Goal: Task Accomplishment & Management: Manage account settings

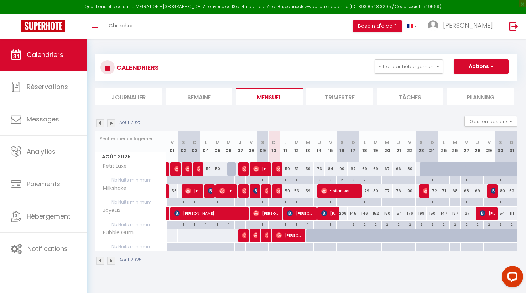
click at [335, 96] on li "Trimestre" at bounding box center [339, 96] width 67 height 17
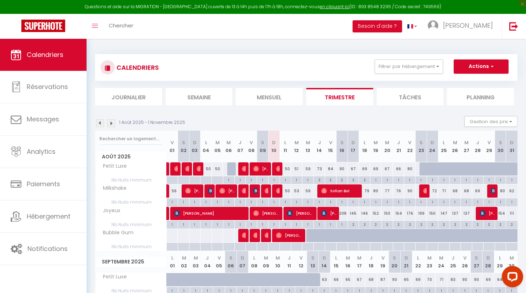
click at [310, 236] on div at bounding box center [311, 236] width 11 height 14
type input "Mer 13 Août 2025"
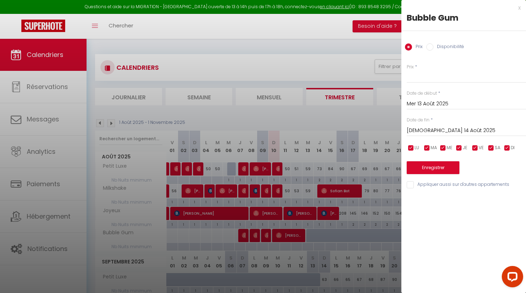
click at [427, 129] on input "[DEMOGRAPHIC_DATA] 14 Août 2025" at bounding box center [465, 130] width 119 height 9
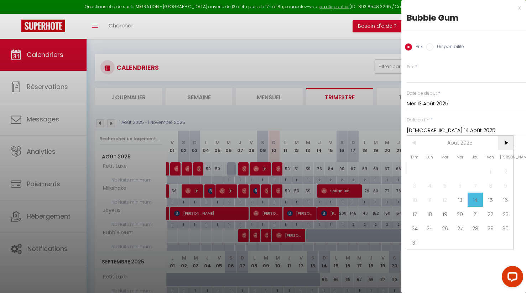
click at [507, 143] on span ">" at bounding box center [504, 143] width 15 height 14
click at [461, 223] on span "31" at bounding box center [459, 228] width 15 height 14
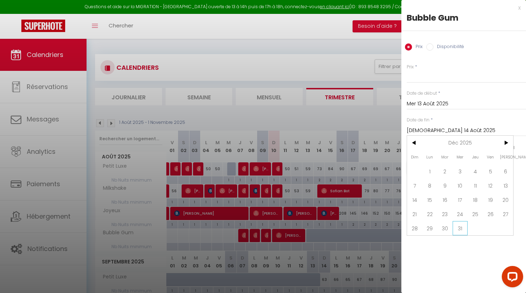
type input "Mer 31 Décembre 2025"
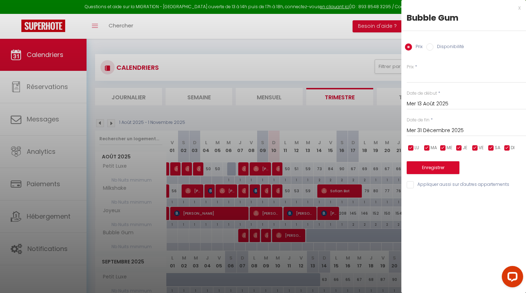
click at [446, 47] on label "Disponibilité" at bounding box center [448, 47] width 31 height 8
click at [433, 47] on input "Disponibilité" at bounding box center [429, 46] width 7 height 7
radio input "true"
radio input "false"
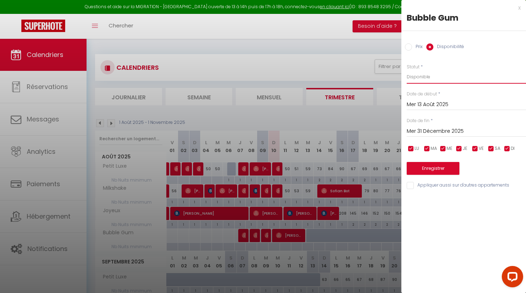
click at [424, 77] on select "Disponible Indisponible" at bounding box center [465, 77] width 119 height 14
click at [434, 169] on button "Enregistrer" at bounding box center [432, 168] width 53 height 13
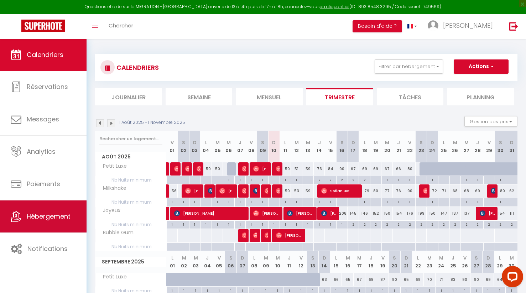
click at [55, 214] on span "Hébergement" at bounding box center [49, 216] width 44 height 9
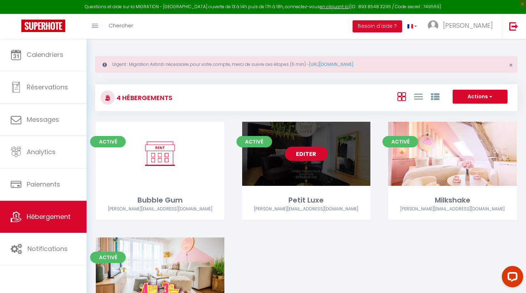
click at [313, 154] on link "Editer" at bounding box center [306, 154] width 43 height 14
select select "3"
select select "2"
select select "1"
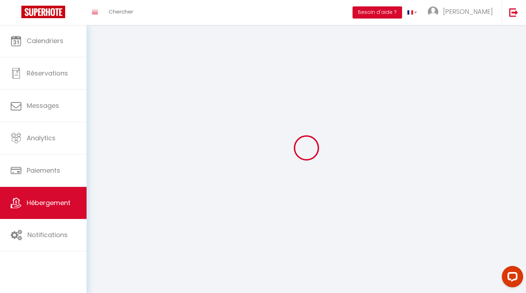
select select
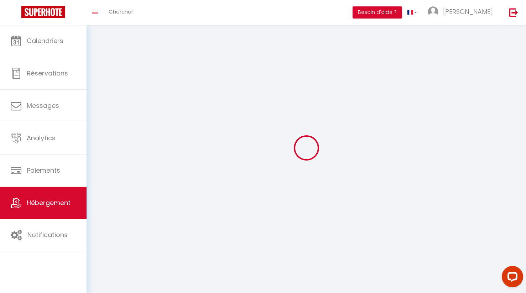
select select
checkbox input "false"
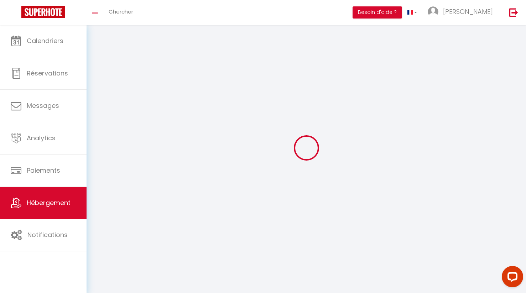
checkbox input "false"
select select
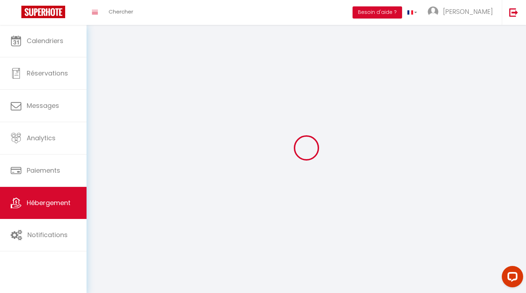
select select
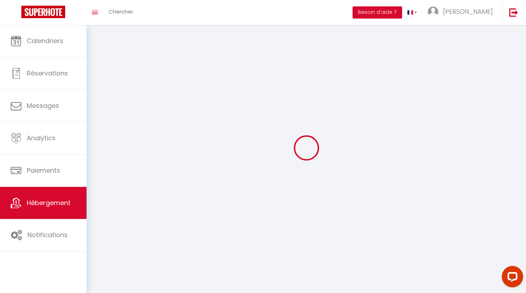
checkbox input "false"
select select
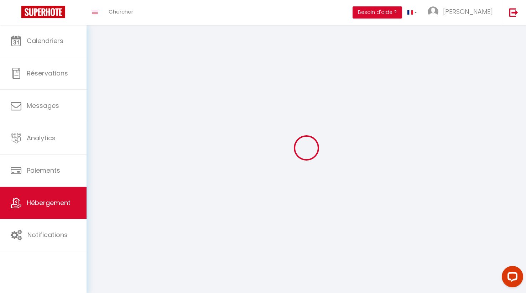
select select
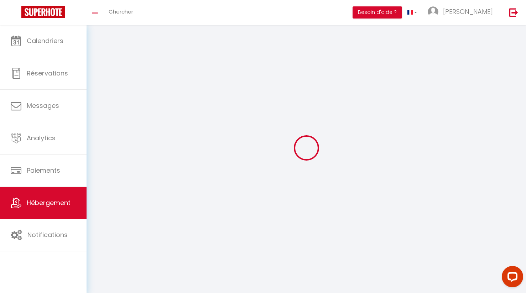
select select
checkbox input "false"
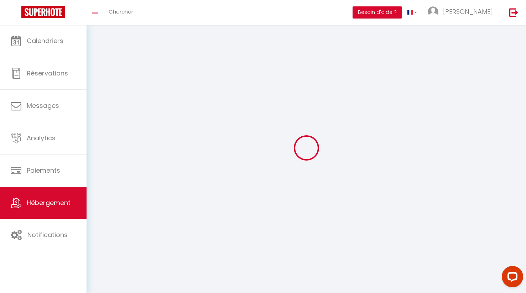
checkbox input "false"
select select
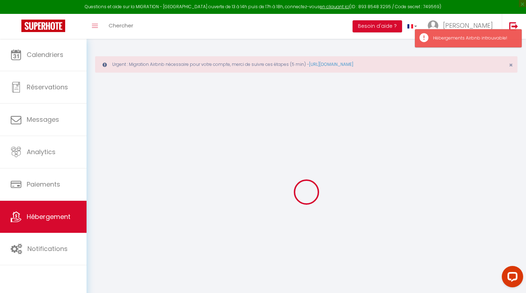
checkbox input "true"
select select "+ 25 %"
select select
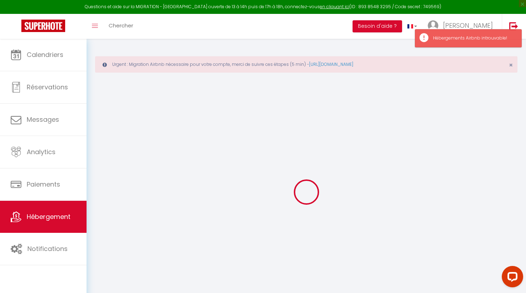
checkbox input "false"
select select
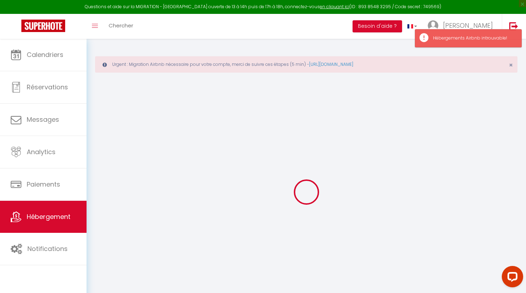
select select "16:00"
select select
select select "10:00"
select select "30"
select select "120"
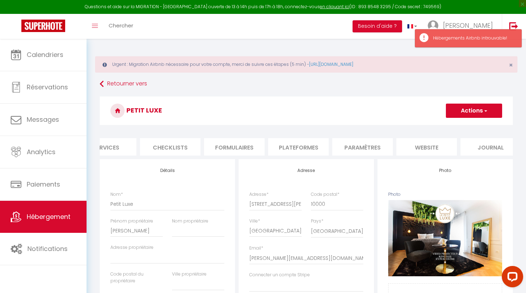
scroll to position [0, 228]
click at [364, 148] on li "Paramètres" at bounding box center [350, 146] width 60 height 17
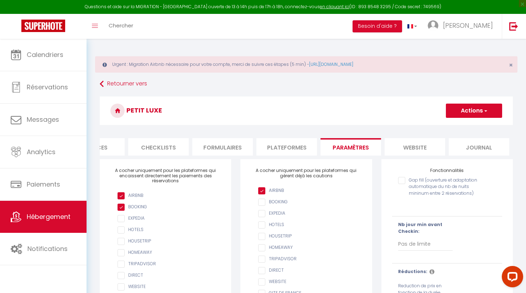
click at [414, 145] on li "website" at bounding box center [414, 146] width 60 height 17
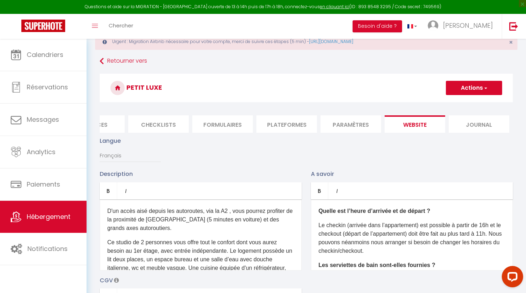
scroll to position [23, 0]
click at [461, 129] on li "Journal" at bounding box center [478, 123] width 60 height 17
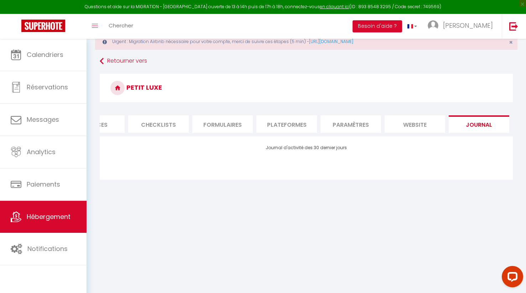
click at [353, 126] on li "Paramètres" at bounding box center [350, 123] width 60 height 17
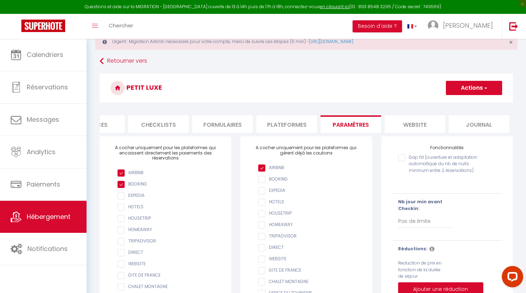
click at [295, 126] on li "Plateformes" at bounding box center [286, 123] width 60 height 17
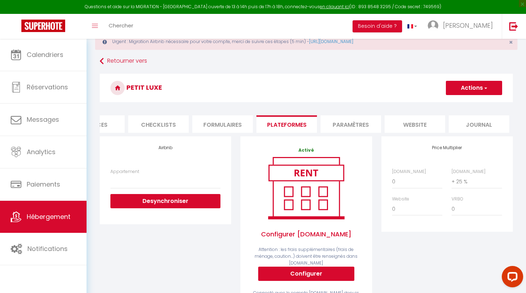
select select
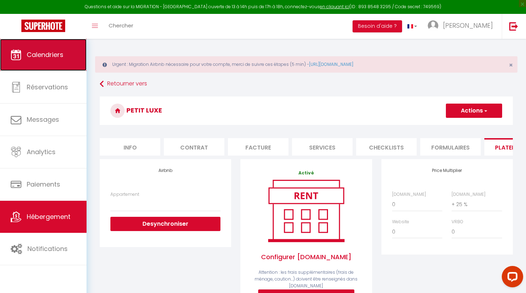
click at [51, 51] on span "Calendriers" at bounding box center [45, 54] width 37 height 9
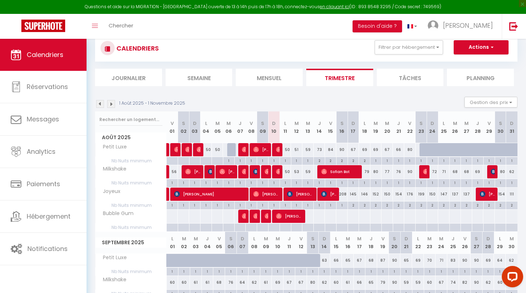
scroll to position [59, 0]
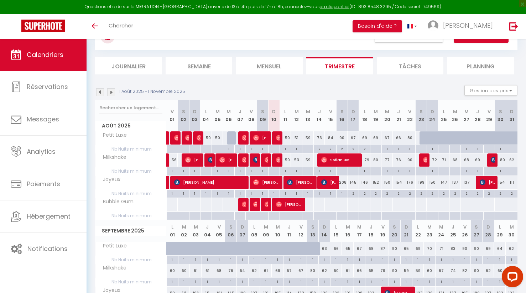
click at [310, 204] on div at bounding box center [308, 204] width 12 height 13
type input "Mer 13 Août 2025"
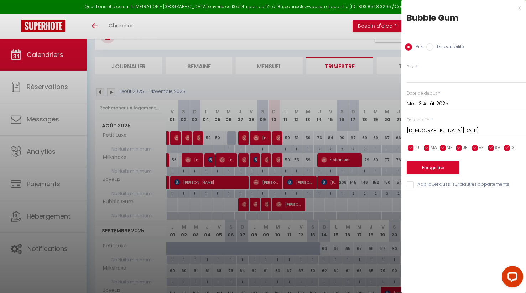
click at [425, 131] on input "[DEMOGRAPHIC_DATA] 14 Août 2025" at bounding box center [465, 130] width 119 height 9
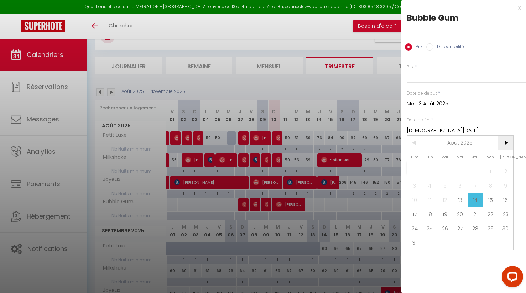
click at [505, 145] on span ">" at bounding box center [504, 143] width 15 height 14
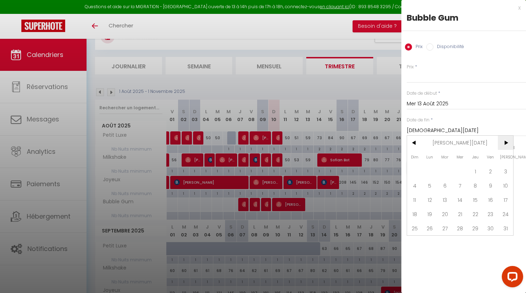
click at [505, 145] on span ">" at bounding box center [504, 143] width 15 height 14
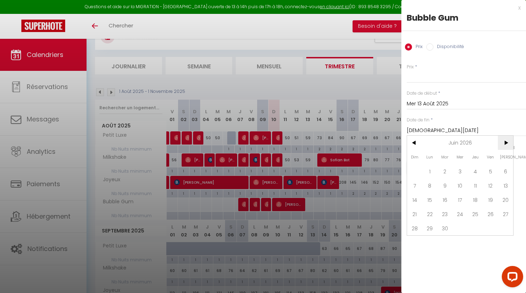
click at [505, 145] on span ">" at bounding box center [504, 143] width 15 height 14
click at [414, 143] on span "<" at bounding box center [414, 143] width 15 height 14
click at [428, 241] on span "31" at bounding box center [429, 242] width 15 height 14
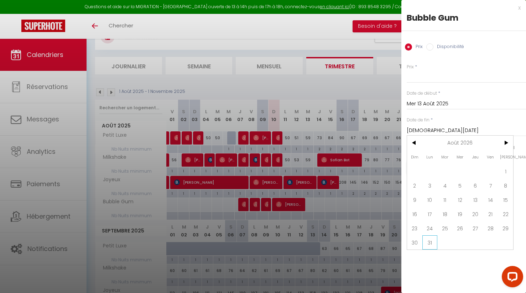
type input "Lun 31 Août 2026"
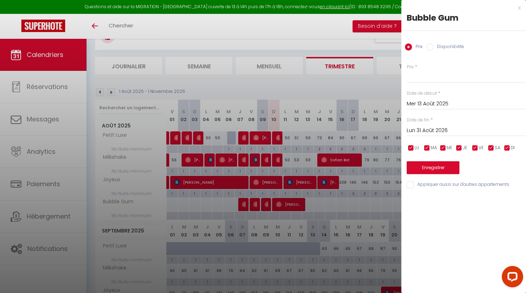
click at [448, 48] on label "Disponibilité" at bounding box center [448, 47] width 31 height 8
click at [433, 48] on input "Disponibilité" at bounding box center [429, 46] width 7 height 7
radio input "true"
radio input "false"
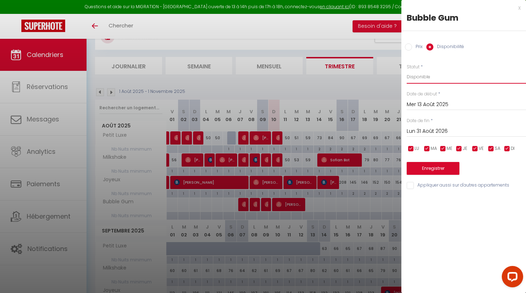
click at [417, 77] on select "Disponible Indisponible" at bounding box center [465, 77] width 119 height 14
click at [430, 170] on button "Enregistrer" at bounding box center [432, 168] width 53 height 13
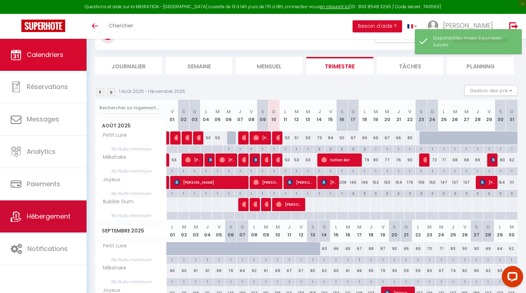
click at [40, 215] on span "Hébergement" at bounding box center [49, 216] width 44 height 9
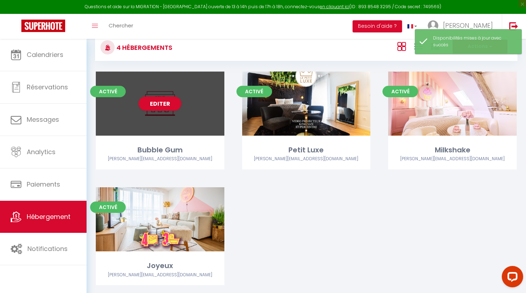
scroll to position [54, 0]
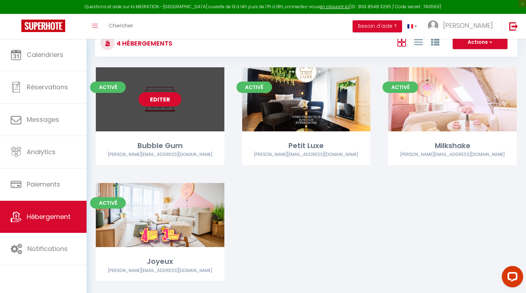
click at [160, 99] on link "Editer" at bounding box center [159, 99] width 43 height 14
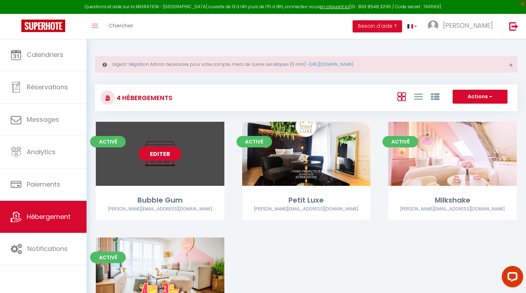
select select "3"
select select "2"
select select "1"
select select "28"
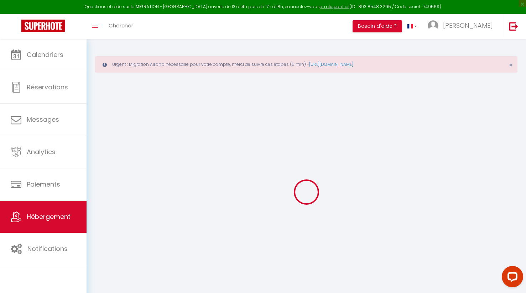
select select
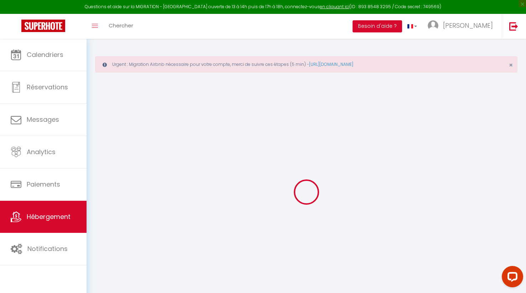
select select
checkbox input "false"
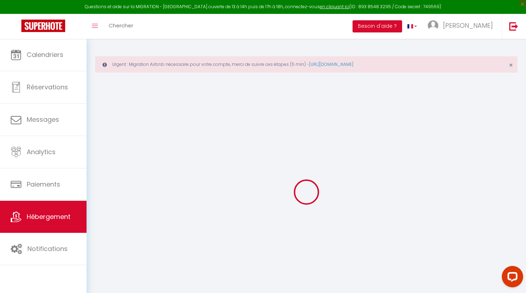
select select
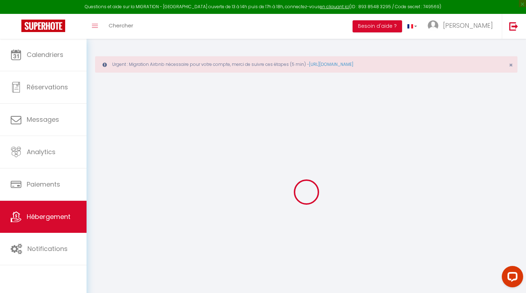
select select
checkbox input "false"
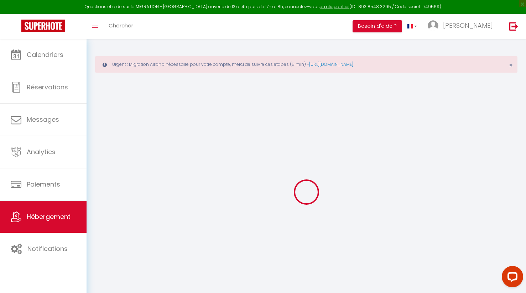
checkbox input "false"
select select
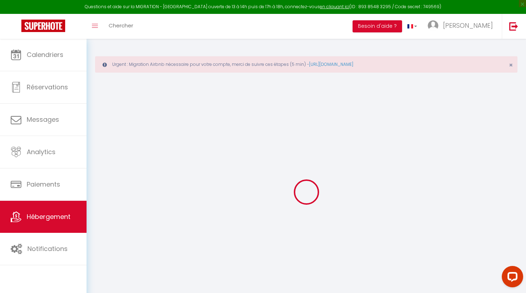
select select
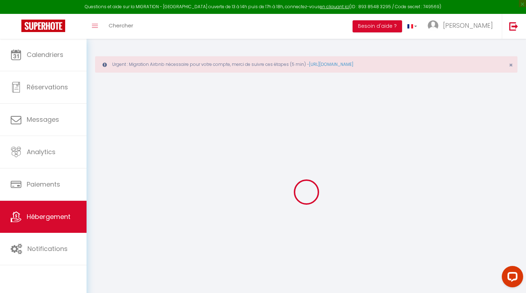
checkbox input "false"
select select
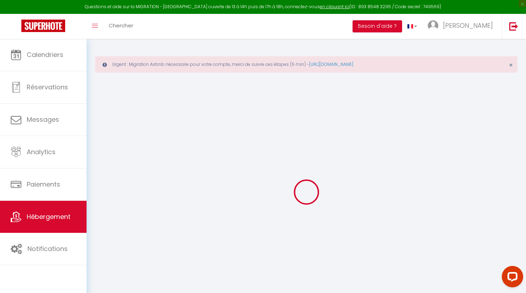
select select
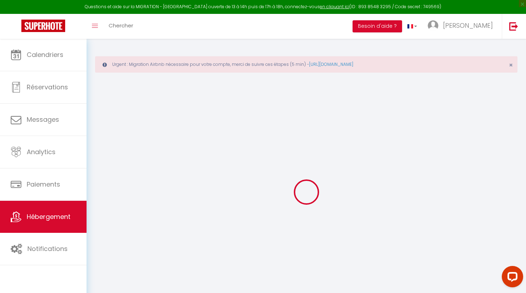
select select
checkbox input "false"
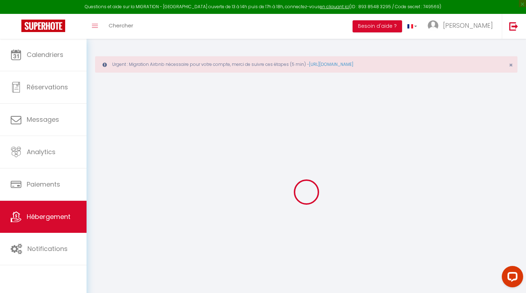
checkbox input "false"
select select
type input "Bubble Gum"
type input "[PERSON_NAME]"
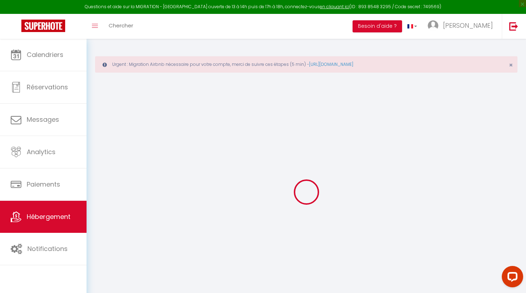
type input "Ghenassia"
type input "[STREET_ADDRESS]"
type input "92190"
type input "MEUDON"
type input "60"
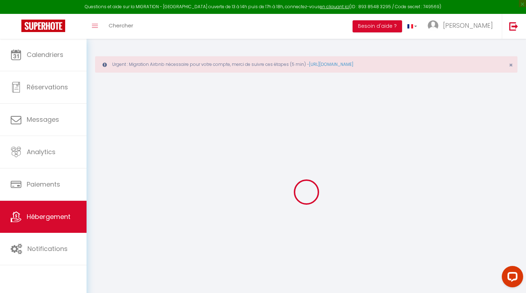
type input "35"
select select
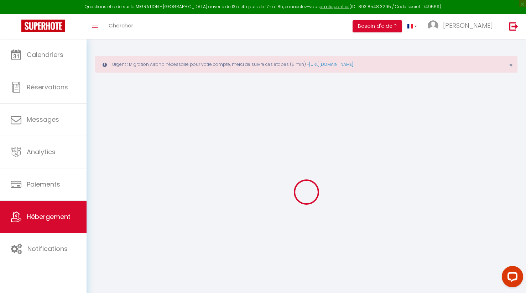
select select
type input "2 place Chatelet"
type input "28000"
type input "[GEOGRAPHIC_DATA]"
type input "[PERSON_NAME][EMAIL_ADDRESS][DOMAIN_NAME]"
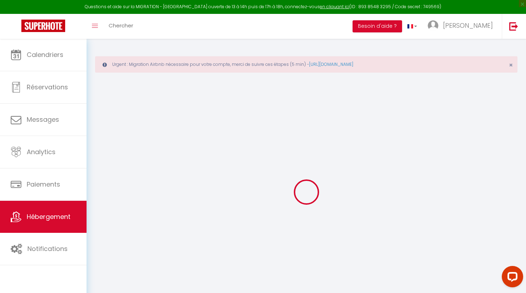
select select
checkbox input "false"
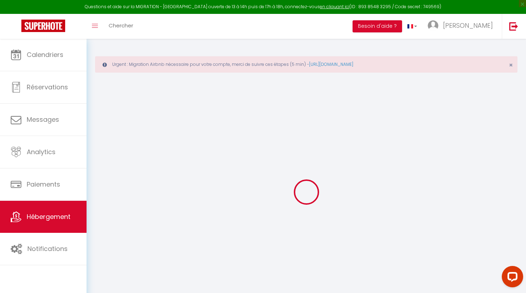
type input "0"
select select
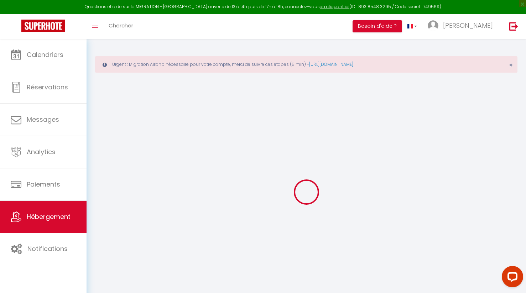
select select
checkbox input "false"
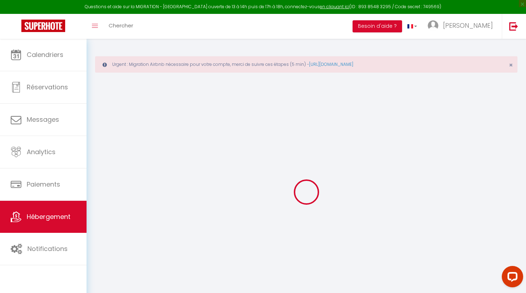
checkbox input "false"
select select
checkbox input "false"
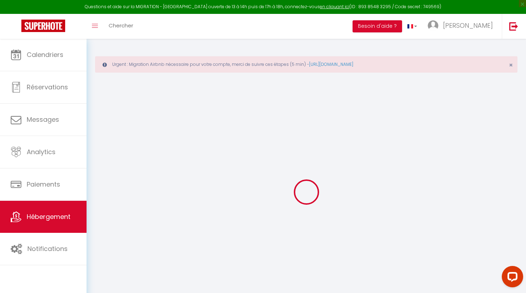
checkbox input "false"
select select "16:00"
select select "23:45"
select select "10:00"
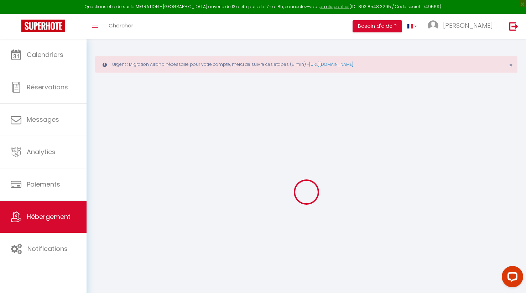
select select "30"
select select "120"
select select
checkbox input "false"
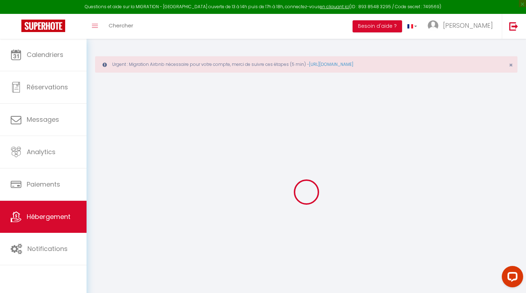
checkbox input "false"
select select
checkbox input "false"
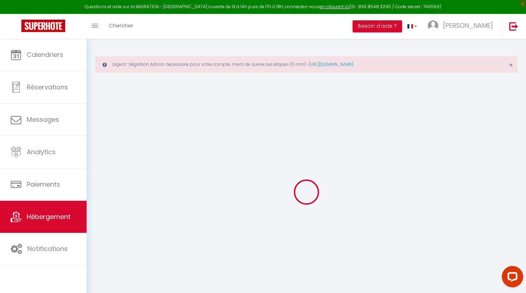
checkbox input "false"
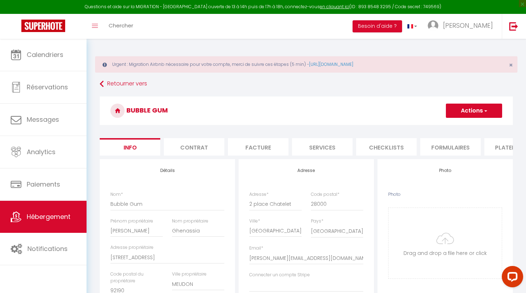
select select
checkbox input "false"
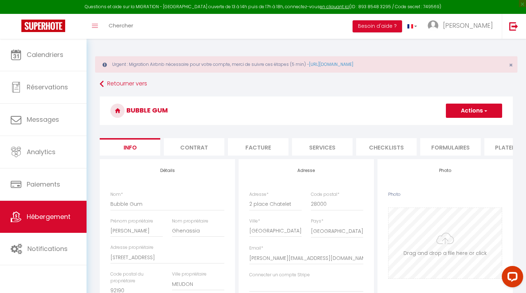
click at [445, 239] on input "Photo" at bounding box center [444, 243] width 113 height 70
type input "C:\fakepath\ .jpg"
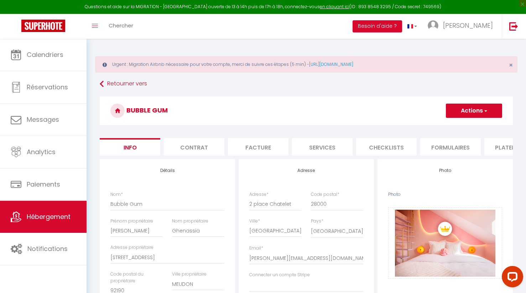
click at [481, 110] on button "Actions" at bounding box center [474, 111] width 56 height 14
click at [442, 127] on input "Enregistrer" at bounding box center [445, 126] width 26 height 7
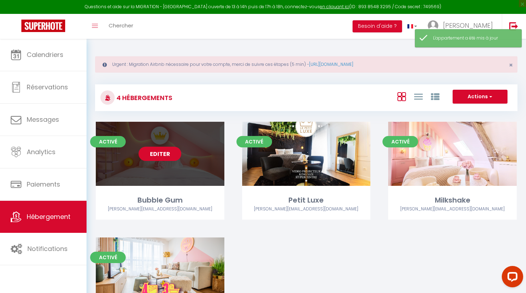
click at [157, 156] on link "Editer" at bounding box center [159, 154] width 43 height 14
select select "3"
select select "2"
select select "1"
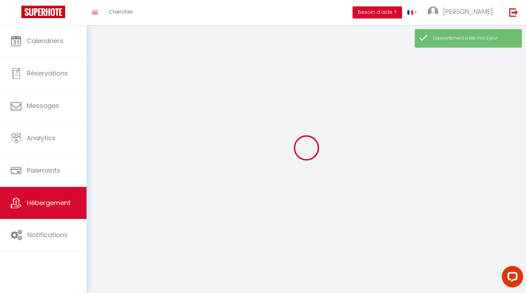
select select
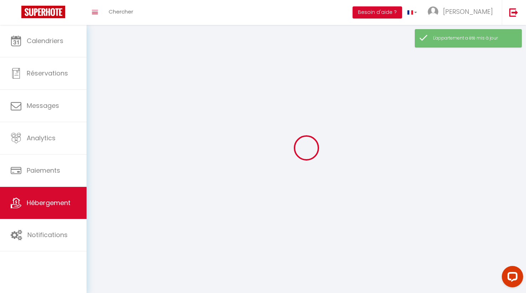
select select
checkbox input "false"
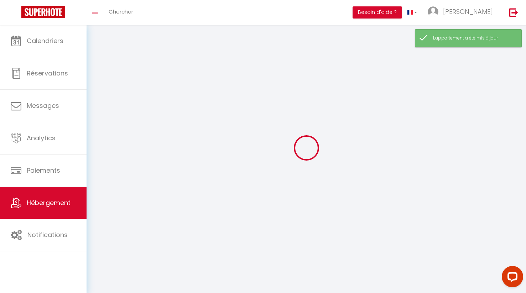
select select
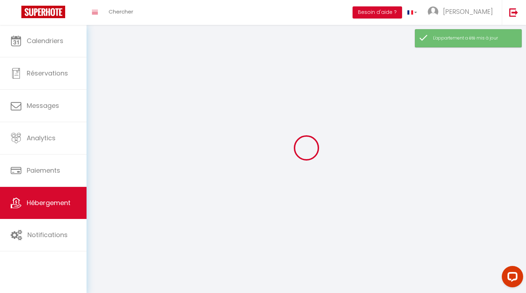
select select
checkbox input "false"
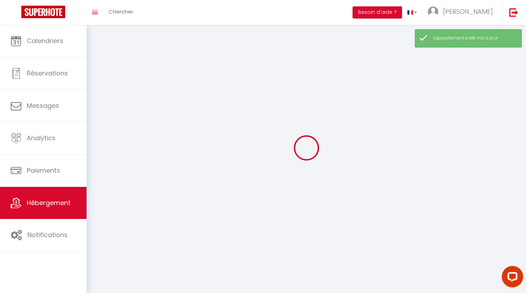
checkbox input "false"
select select
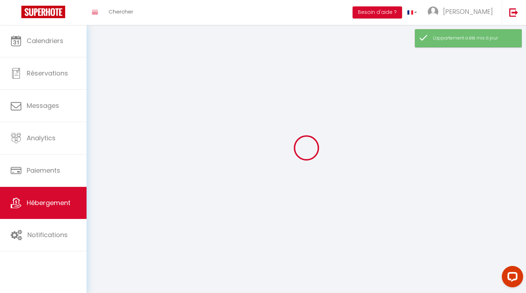
select select
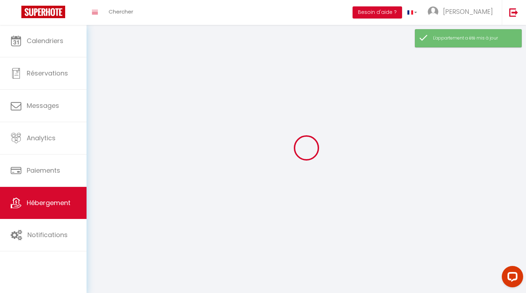
checkbox input "false"
select select
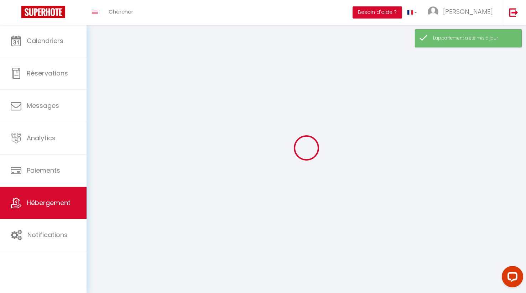
select select
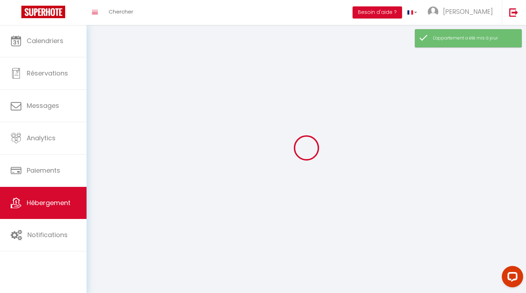
select select
checkbox input "false"
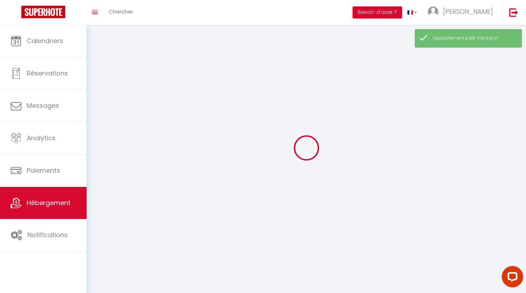
checkbox input "false"
select select
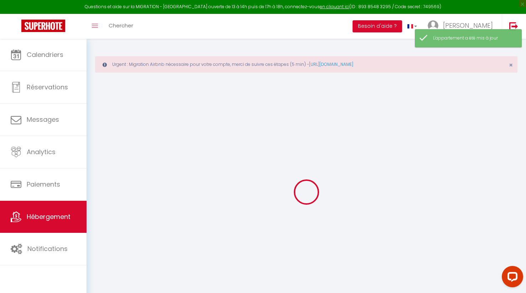
type input "Oups ! Les dates sélectionnées sont indisponibles."
type textarea "Malheureusement les dates sélectionnées sont indisponibles. Nous vous invitons …"
select select
checkbox input "false"
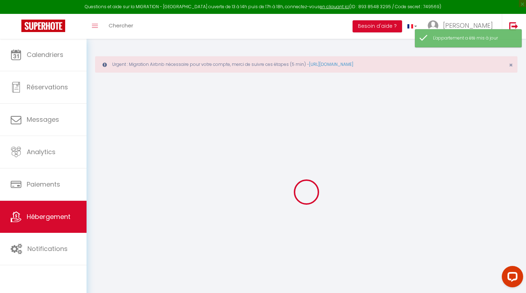
checkbox input "false"
select select "16:00"
select select "23:45"
select select "10:00"
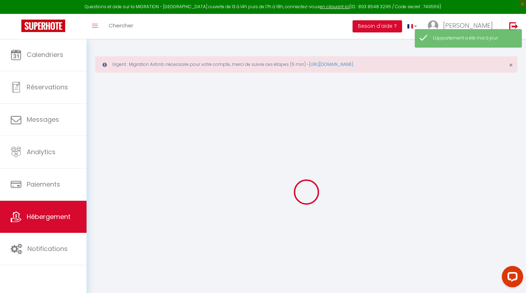
select select "30"
select select "120"
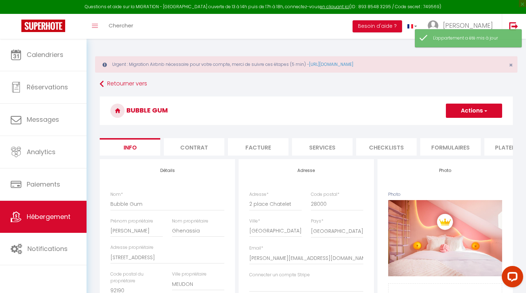
select select
checkbox input "false"
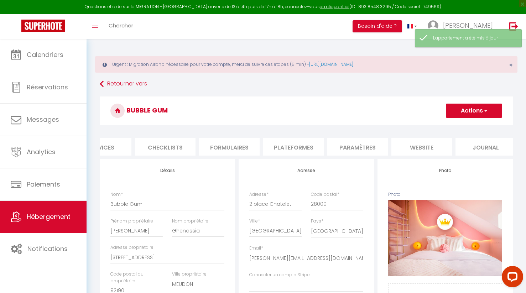
scroll to position [0, 222]
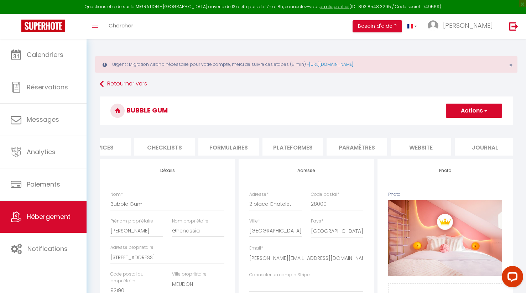
click at [417, 144] on li "website" at bounding box center [420, 146] width 60 height 17
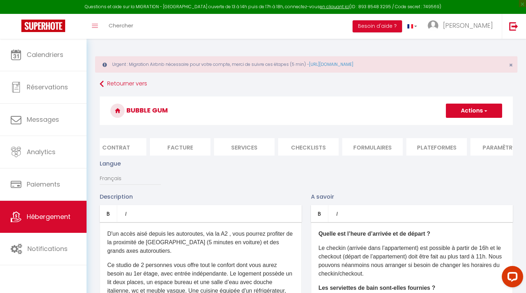
scroll to position [0, 65]
click at [140, 147] on li "Contrat" at bounding box center [129, 146] width 60 height 17
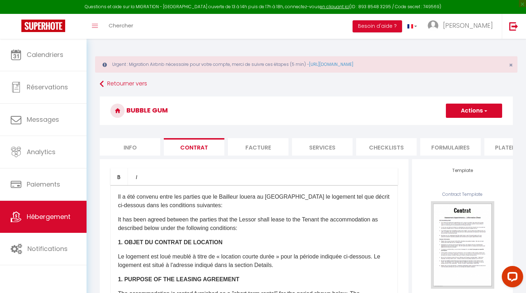
click at [135, 144] on li "Info" at bounding box center [130, 146] width 60 height 17
select select
checkbox input "false"
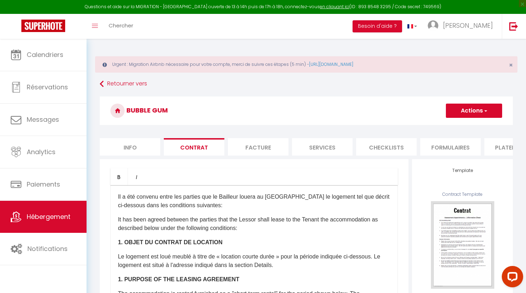
checkbox input "false"
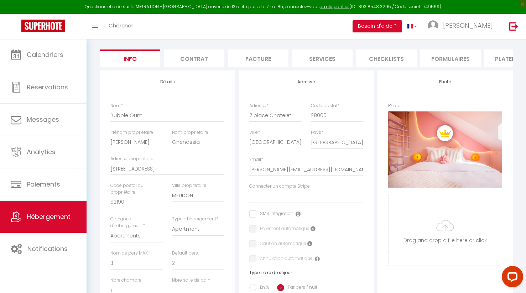
scroll to position [81, 0]
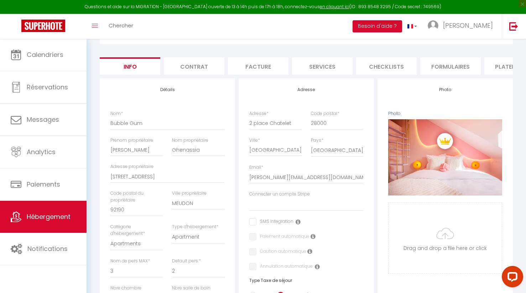
click at [197, 64] on li "Contrat" at bounding box center [194, 65] width 60 height 17
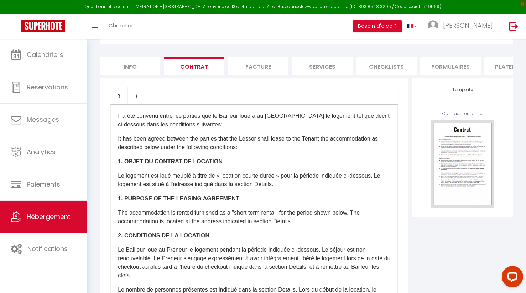
click at [259, 65] on li "Facture" at bounding box center [258, 65] width 60 height 17
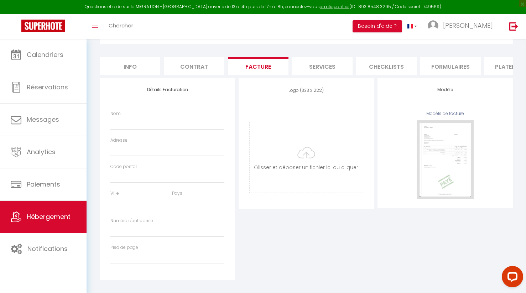
select select
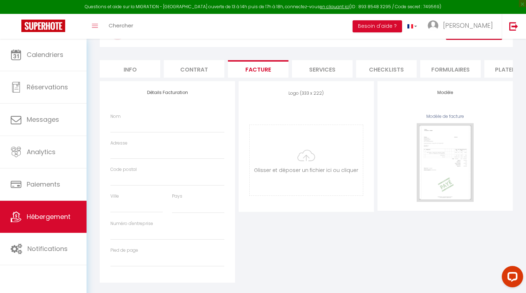
scroll to position [74, 0]
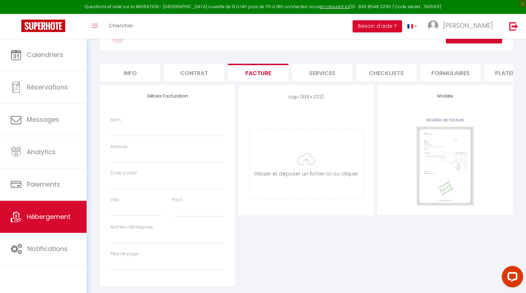
click at [316, 76] on li "Services" at bounding box center [322, 72] width 60 height 17
select select
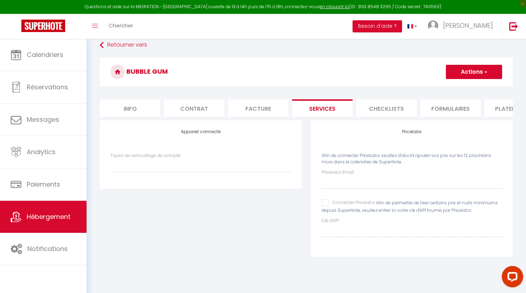
click at [325, 200] on input "Connecter Pricelabs" at bounding box center [347, 202] width 53 height 7
checkbox input "true"
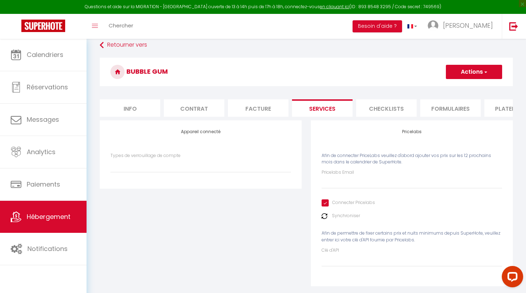
select select
click at [327, 262] on input "Clé d'API" at bounding box center [411, 260] width 180 height 13
click at [358, 184] on input "Pricelabs Email" at bounding box center [411, 182] width 180 height 13
type input "d"
select select
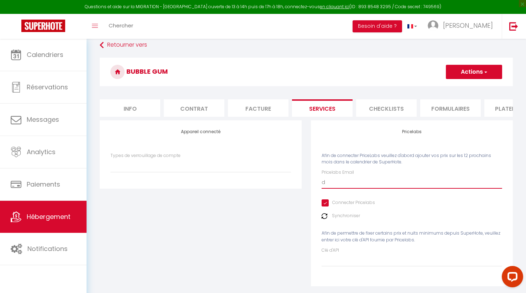
type input "de"
select select
type input "del"
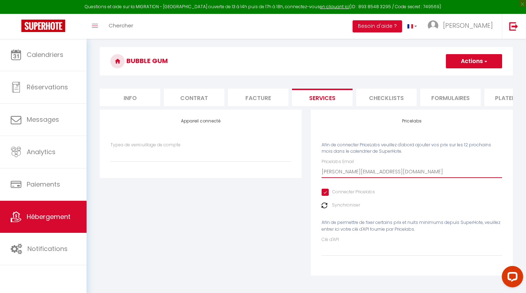
scroll to position [50, 0]
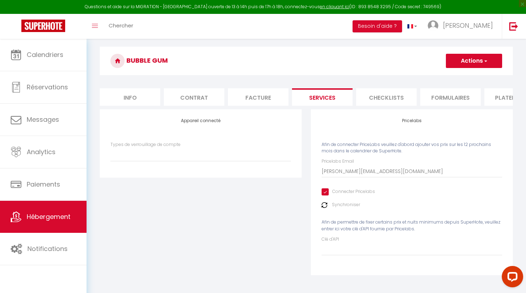
click at [341, 204] on label "Synchroniser" at bounding box center [346, 204] width 28 height 7
click at [324, 205] on img at bounding box center [324, 205] width 6 height 6
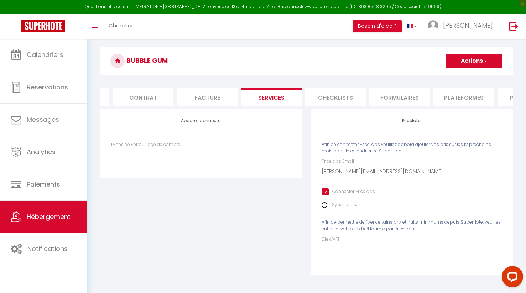
scroll to position [0, 53]
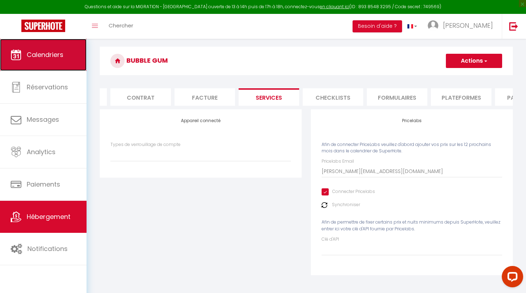
click at [47, 54] on span "Calendriers" at bounding box center [45, 54] width 37 height 9
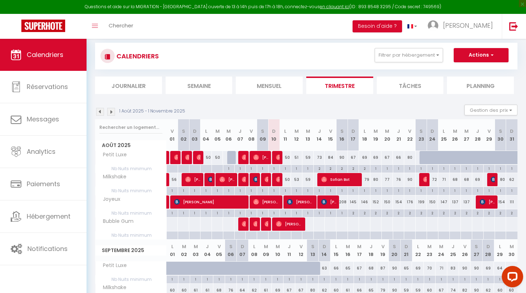
scroll to position [43, 0]
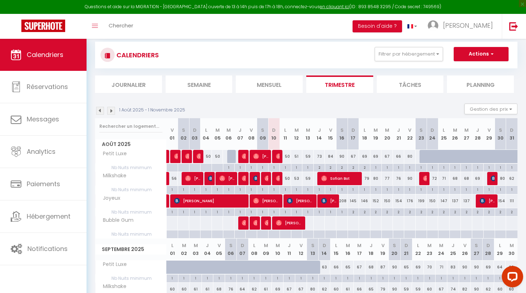
click at [309, 221] on div at bounding box center [308, 222] width 12 height 13
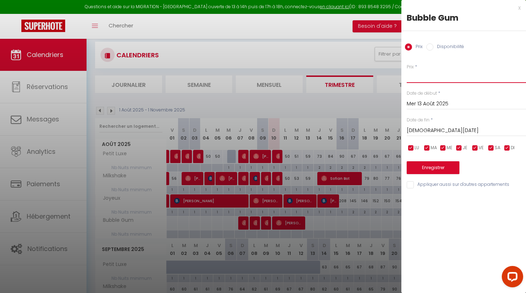
click at [415, 76] on input "Prix" at bounding box center [465, 76] width 119 height 13
click at [429, 130] on input "Jeu 14 Août 2025" at bounding box center [465, 130] width 119 height 9
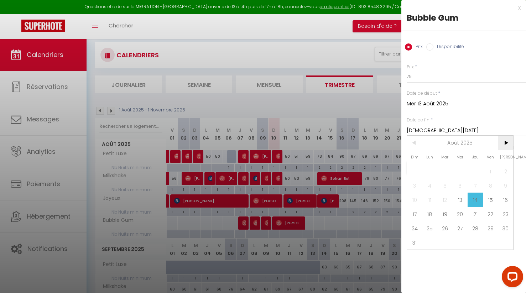
click at [507, 141] on span ">" at bounding box center [504, 143] width 15 height 14
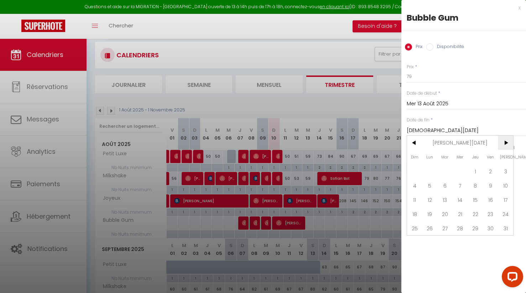
click at [507, 141] on span ">" at bounding box center [504, 143] width 15 height 14
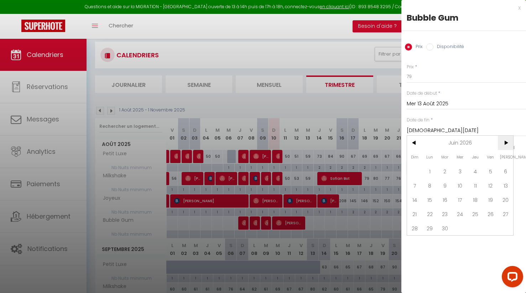
click at [507, 141] on span ">" at bounding box center [504, 143] width 15 height 14
click at [432, 244] on span "31" at bounding box center [429, 242] width 15 height 14
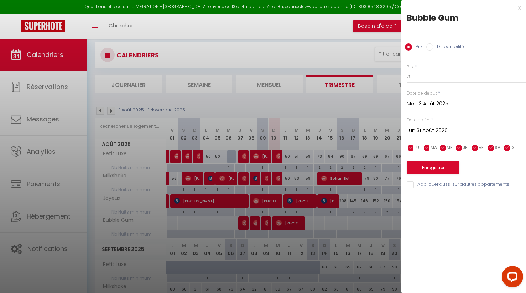
click at [475, 148] on input "checkbox" at bounding box center [474, 147] width 7 height 7
click at [490, 147] on input "checkbox" at bounding box center [490, 147] width 7 height 7
click at [435, 169] on button "Enregistrer" at bounding box center [432, 167] width 53 height 13
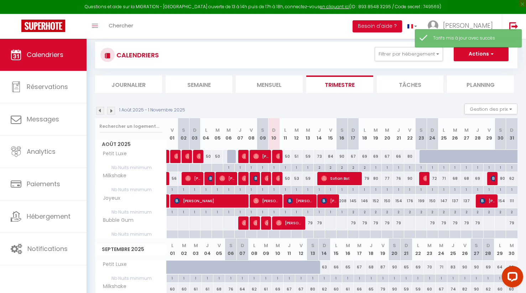
click at [329, 224] on div at bounding box center [330, 222] width 12 height 13
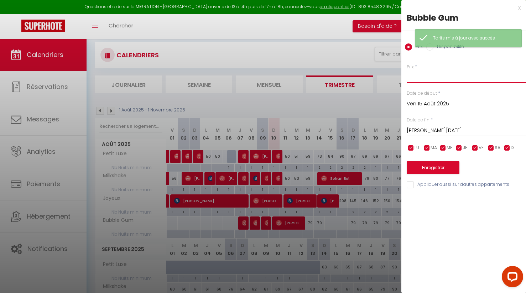
click at [420, 80] on input "Prix" at bounding box center [465, 76] width 119 height 13
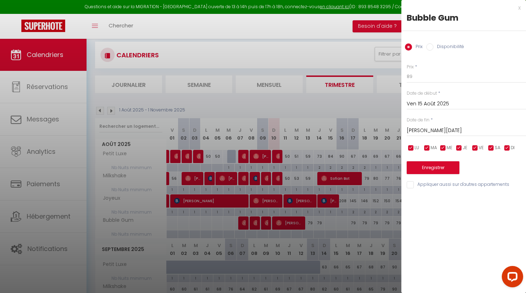
click at [411, 151] on input "checkbox" at bounding box center [410, 147] width 7 height 7
click at [427, 146] on input "checkbox" at bounding box center [426, 147] width 7 height 7
click at [445, 147] on input "checkbox" at bounding box center [442, 147] width 7 height 7
click at [458, 147] on input "checkbox" at bounding box center [458, 147] width 7 height 7
click at [508, 147] on input "checkbox" at bounding box center [506, 147] width 7 height 7
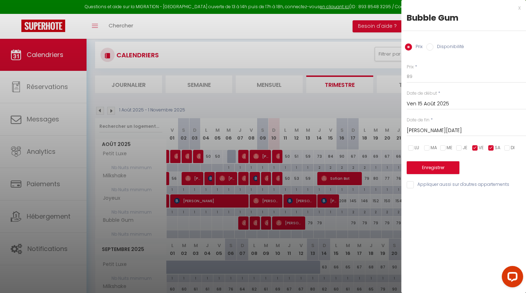
click at [438, 128] on input "Sam 16 Août 2025" at bounding box center [465, 130] width 119 height 9
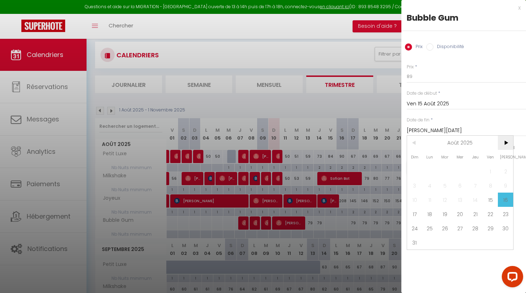
click at [505, 141] on span ">" at bounding box center [504, 143] width 15 height 14
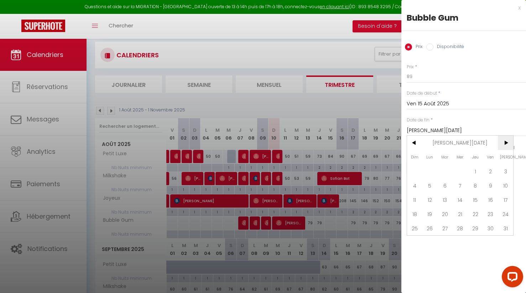
click at [505, 141] on span ">" at bounding box center [504, 143] width 15 height 14
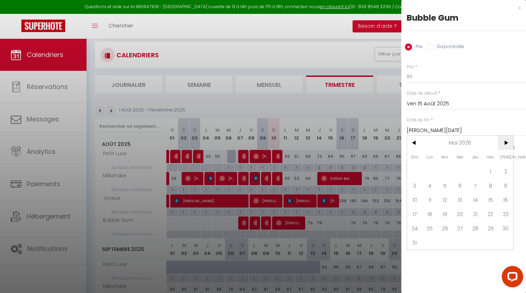
click at [505, 141] on span ">" at bounding box center [504, 143] width 15 height 14
click at [430, 239] on span "31" at bounding box center [429, 242] width 15 height 14
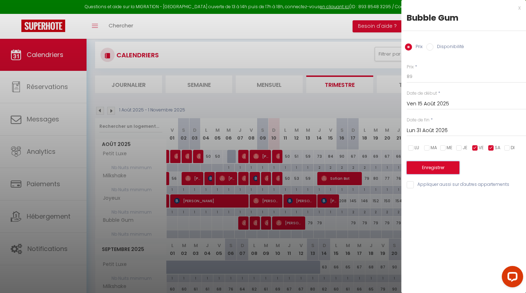
click at [440, 167] on button "Enregistrer" at bounding box center [432, 167] width 53 height 13
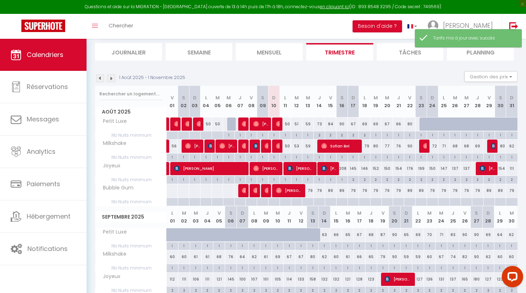
scroll to position [65, 0]
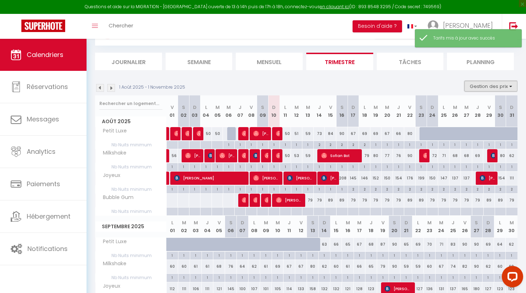
click at [502, 89] on button "Gestion des prix" at bounding box center [490, 86] width 53 height 11
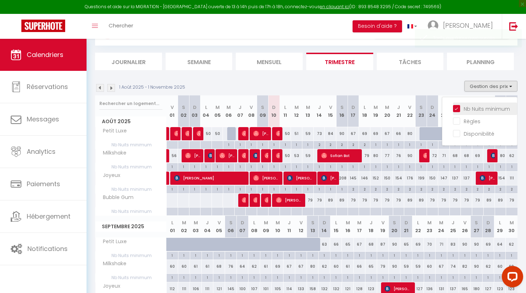
click at [462, 110] on input "Nb Nuits minimum" at bounding box center [485, 108] width 64 height 7
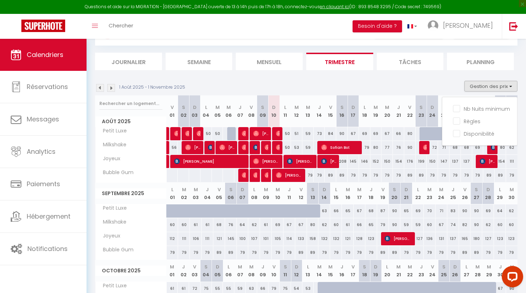
click at [380, 82] on div "1 Août 2025 - 1 Novembre 2025 Gestion des prix Nb Nuits minimum Règles Disponib…" at bounding box center [306, 88] width 422 height 15
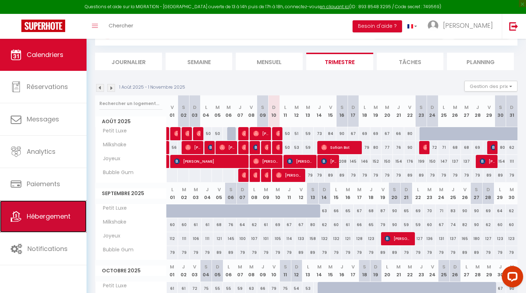
click at [52, 220] on span "Hébergement" at bounding box center [49, 216] width 44 height 9
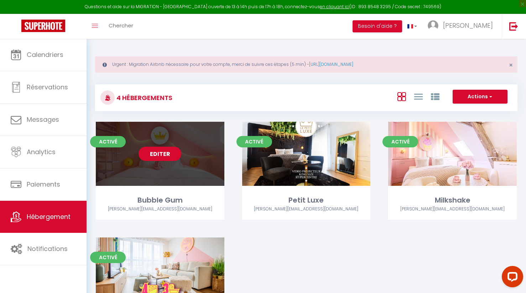
click at [168, 153] on link "Editer" at bounding box center [159, 154] width 43 height 14
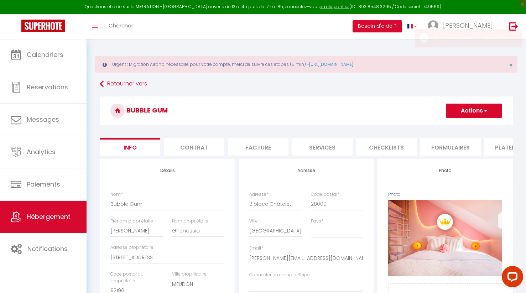
scroll to position [6, 0]
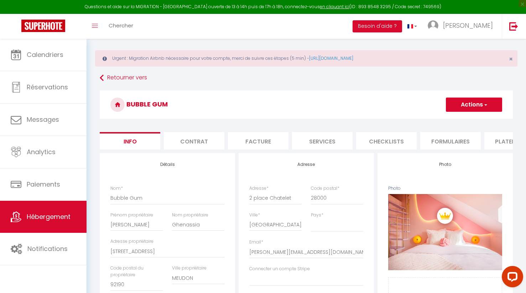
click at [195, 146] on li "Contrat" at bounding box center [194, 140] width 60 height 17
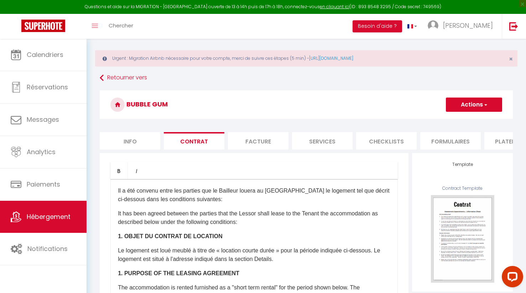
click at [259, 137] on li "Facture" at bounding box center [258, 140] width 60 height 17
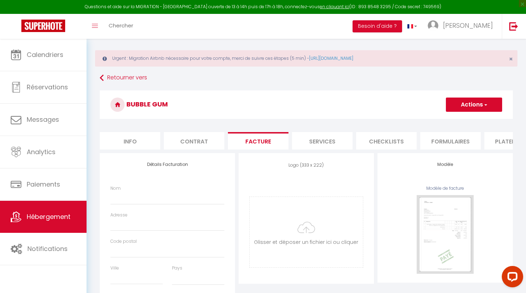
click at [321, 137] on li "Services" at bounding box center [322, 140] width 60 height 17
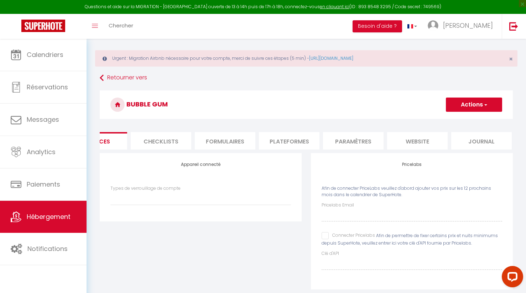
scroll to position [0, 228]
click at [409, 136] on li "website" at bounding box center [414, 140] width 60 height 17
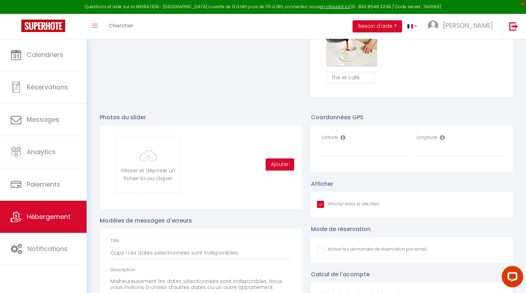
scroll to position [717, 0]
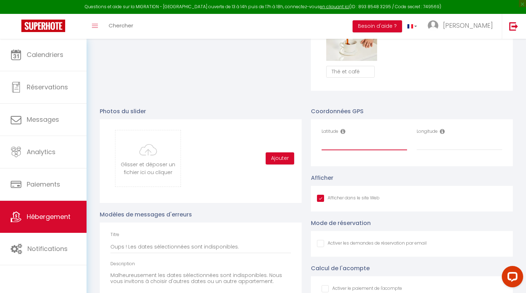
click at [358, 142] on input "Latitude" at bounding box center [363, 143] width 85 height 13
paste input "48.447"
click at [342, 130] on icon at bounding box center [342, 131] width 5 height 6
drag, startPoint x: 339, startPoint y: 143, endPoint x: 317, endPoint y: 141, distance: 22.5
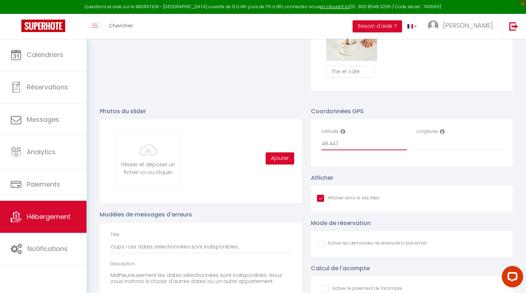
click at [317, 141] on div "Latitude 48.447" at bounding box center [364, 142] width 95 height 29
paste input "48.447101"
click at [443, 145] on input "Longitude" at bounding box center [458, 143] width 85 height 13
paste input "1.485036 "
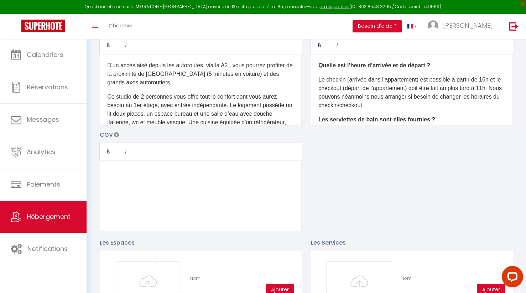
scroll to position [0, 0]
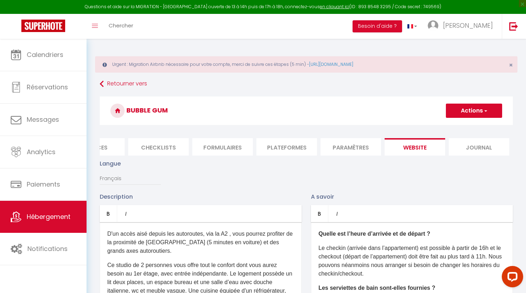
click at [482, 110] on button "Actions" at bounding box center [474, 111] width 56 height 14
click at [465, 126] on input "Enregistrer" at bounding box center [465, 126] width 26 height 7
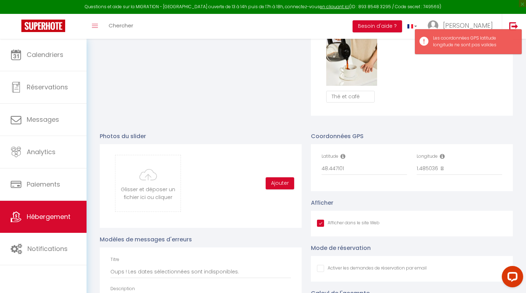
scroll to position [696, 0]
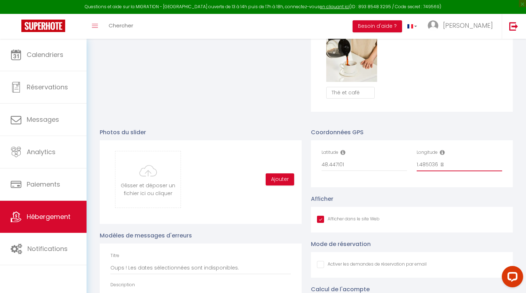
click at [441, 167] on input "1.485036 " at bounding box center [458, 164] width 85 height 13
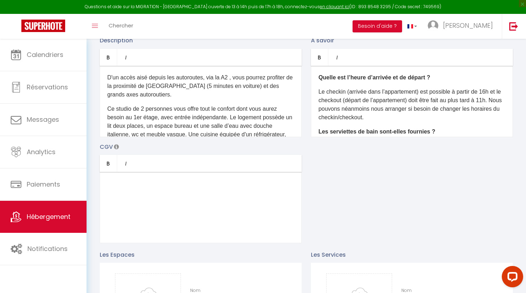
scroll to position [0, 0]
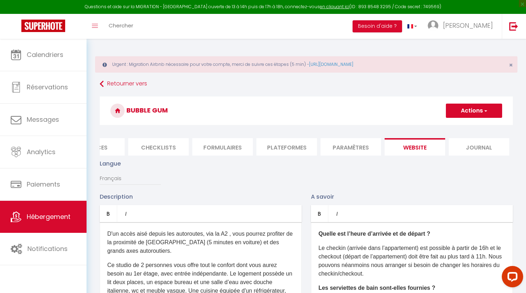
click at [487, 110] on span "button" at bounding box center [485, 110] width 5 height 7
click at [459, 125] on input "Enregistrer" at bounding box center [465, 126] width 26 height 7
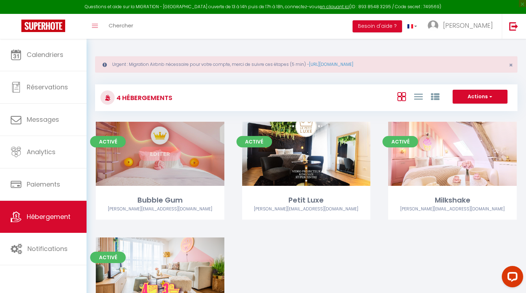
click at [158, 152] on link "Editer" at bounding box center [159, 154] width 43 height 14
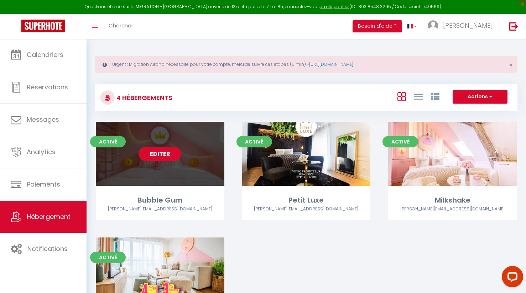
click at [161, 153] on link "Editer" at bounding box center [159, 154] width 43 height 14
click at [163, 154] on link "Editer" at bounding box center [159, 154] width 43 height 14
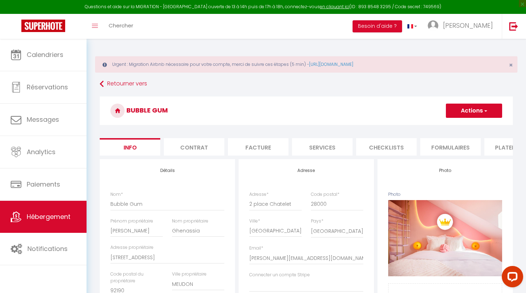
click at [316, 148] on li "Services" at bounding box center [322, 146] width 60 height 17
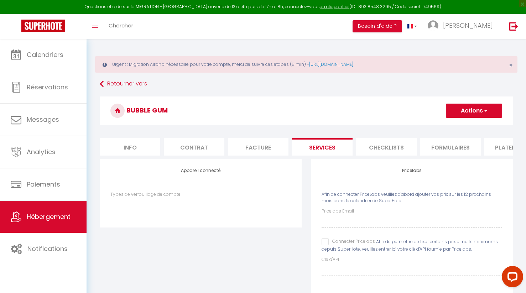
scroll to position [39, 0]
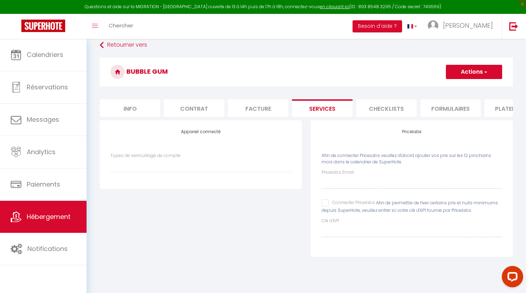
click at [479, 70] on button "Actions" at bounding box center [474, 72] width 56 height 14
click at [377, 170] on div "Pricelabs Email" at bounding box center [411, 179] width 180 height 20
click at [325, 203] on input "Connecter Pricelabs" at bounding box center [347, 202] width 53 height 7
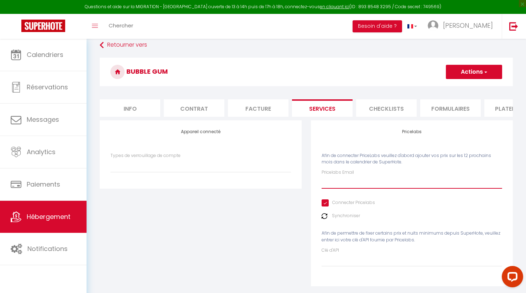
click at [343, 184] on input "Pricelabs Email" at bounding box center [411, 182] width 180 height 13
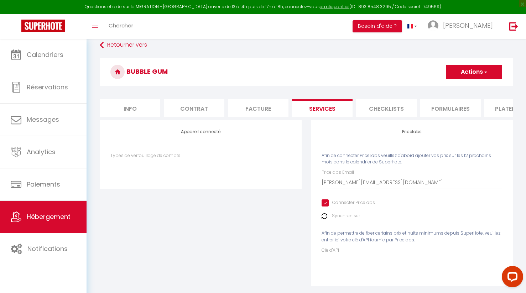
click at [305, 209] on div "Appareil connecté Types de verrouillage de compte" at bounding box center [200, 207] width 211 height 175
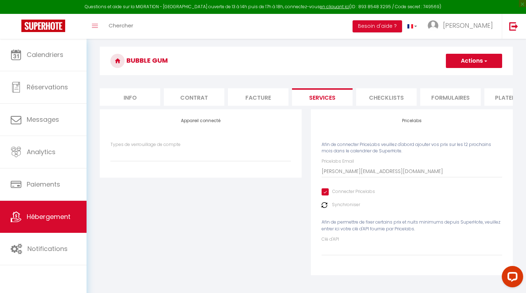
click at [338, 204] on label "Synchroniser" at bounding box center [346, 204] width 28 height 7
click at [341, 249] on input "Clé d'API" at bounding box center [411, 249] width 180 height 13
click at [471, 58] on button "Actions" at bounding box center [474, 61] width 56 height 14
click at [464, 76] on link "Enregistrer" at bounding box center [473, 76] width 56 height 9
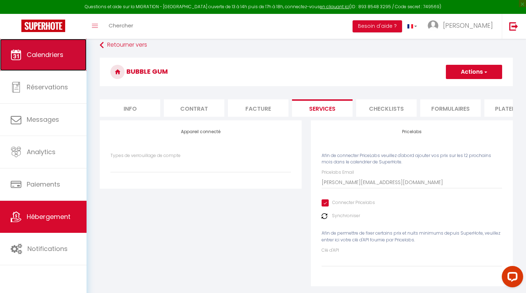
click at [49, 63] on link "Calendriers" at bounding box center [43, 55] width 86 height 32
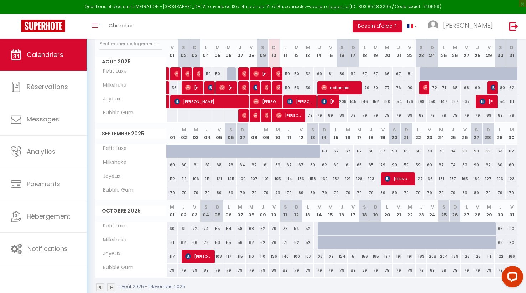
scroll to position [139, 0]
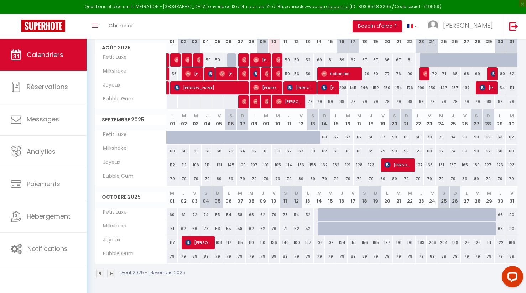
click at [111, 272] on img at bounding box center [111, 273] width 8 height 8
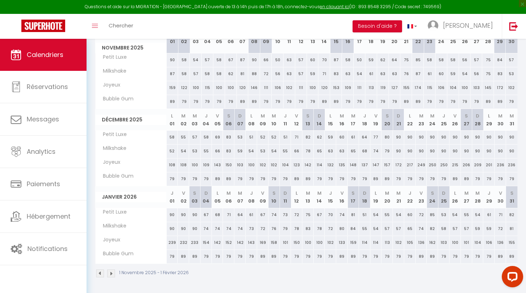
click at [111, 272] on img at bounding box center [111, 273] width 8 height 8
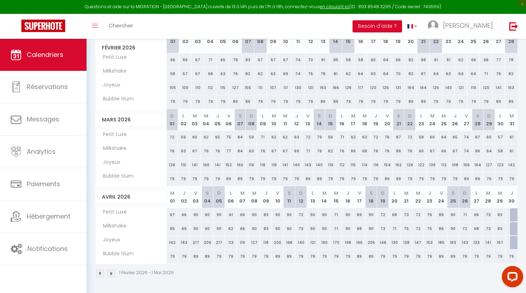
click at [111, 272] on img at bounding box center [111, 273] width 8 height 8
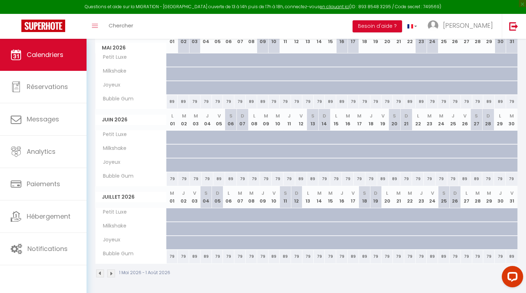
click at [111, 272] on img at bounding box center [111, 273] width 8 height 8
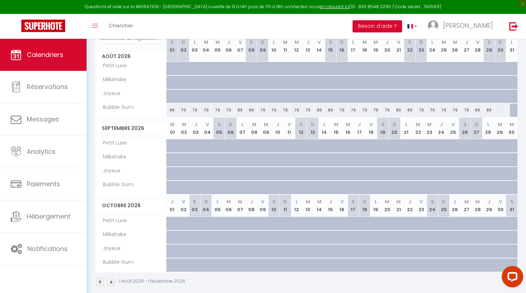
scroll to position [131, 0]
click at [98, 281] on img at bounding box center [100, 281] width 8 height 8
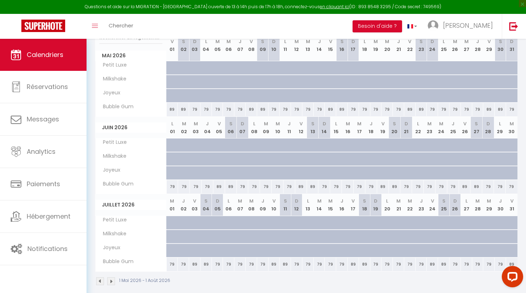
click at [98, 281] on img at bounding box center [100, 281] width 8 height 8
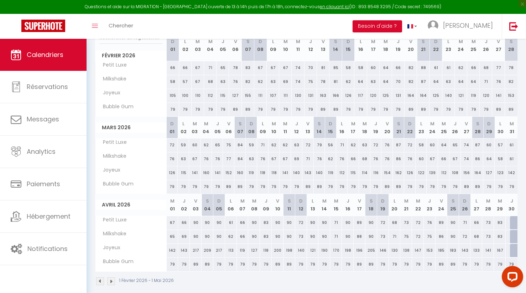
click at [113, 281] on img at bounding box center [111, 281] width 8 height 8
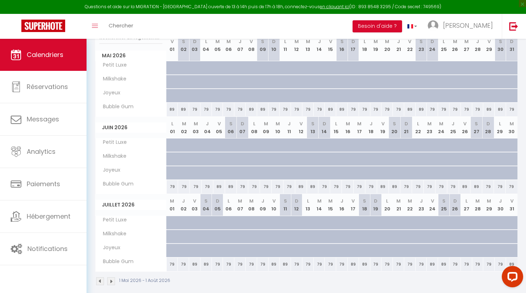
scroll to position [139, 0]
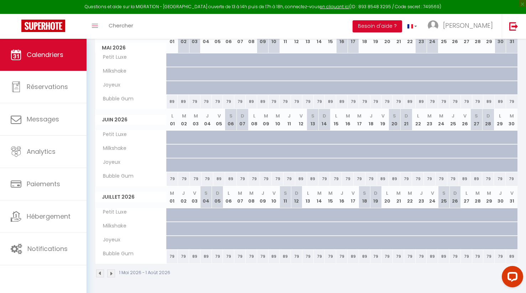
click at [111, 273] on img at bounding box center [111, 273] width 8 height 8
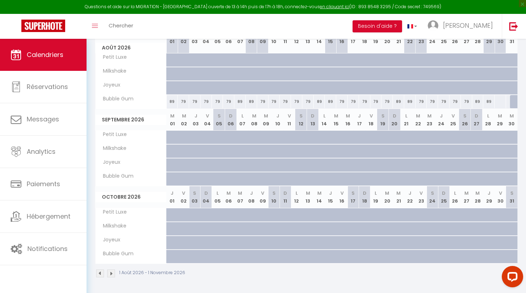
click at [499, 102] on div at bounding box center [500, 101] width 12 height 13
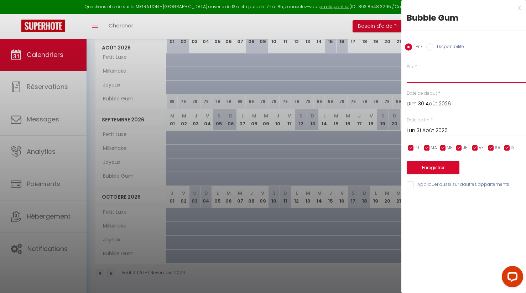
click at [436, 79] on input "Prix" at bounding box center [465, 76] width 119 height 13
click at [430, 167] on button "Enregistrer" at bounding box center [432, 167] width 53 height 13
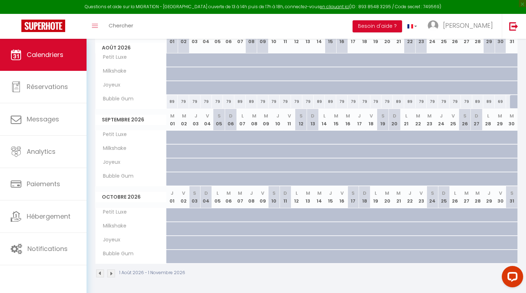
scroll to position [0, 0]
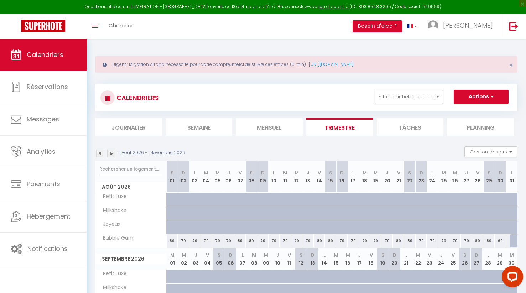
click at [320, 133] on li "Trimestre" at bounding box center [339, 126] width 67 height 17
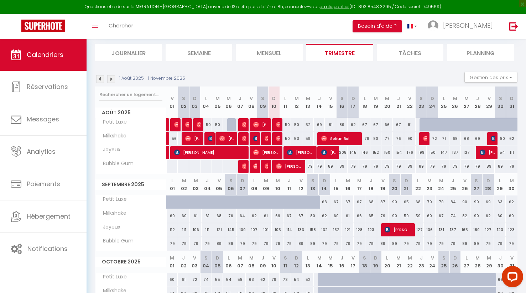
scroll to position [75, 0]
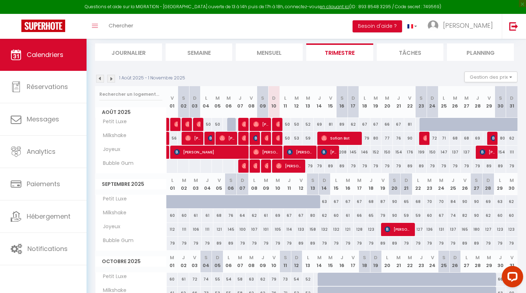
click at [310, 165] on div "79" at bounding box center [307, 165] width 11 height 13
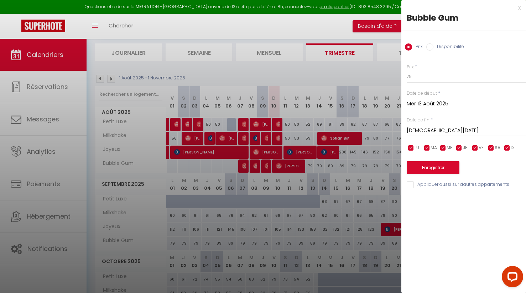
click at [424, 131] on input "Jeu 14 Août 2025" at bounding box center [465, 130] width 119 height 9
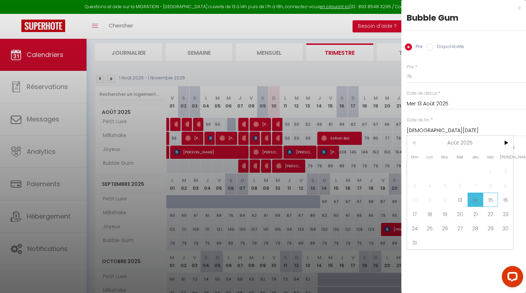
click at [492, 201] on span "15" at bounding box center [490, 200] width 15 height 14
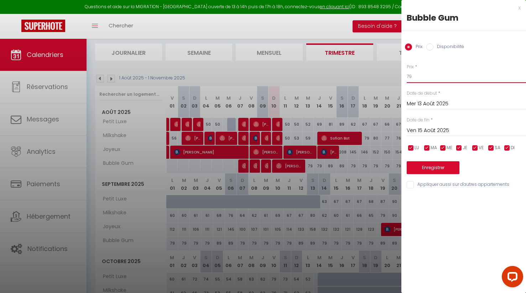
click at [408, 76] on input "79" at bounding box center [465, 76] width 119 height 13
click at [432, 166] on button "Enregistrer" at bounding box center [432, 167] width 53 height 13
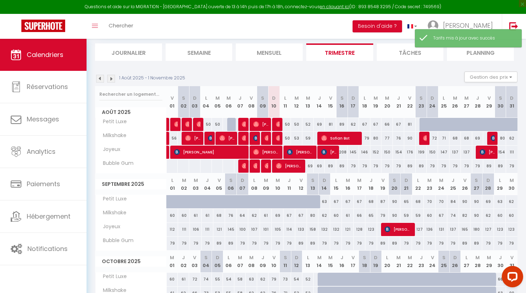
click at [331, 166] on div "89" at bounding box center [330, 165] width 11 height 13
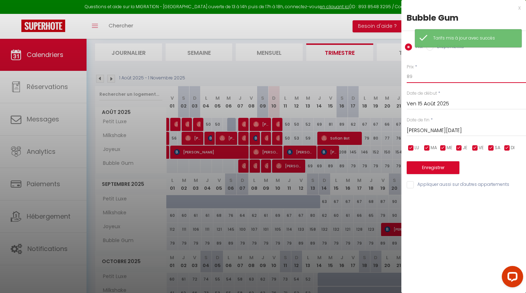
click at [407, 78] on input "89" at bounding box center [465, 76] width 119 height 13
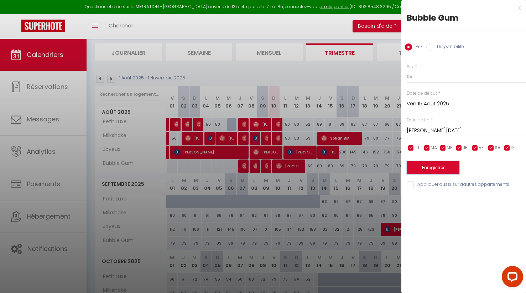
click at [437, 169] on button "Enregistrer" at bounding box center [432, 167] width 53 height 13
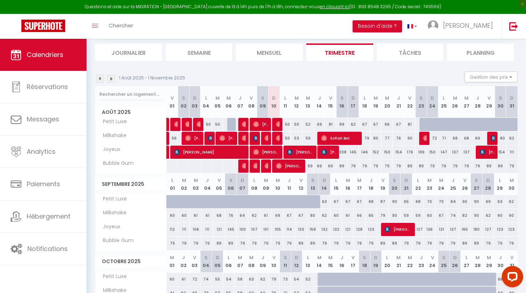
click at [353, 165] on div "79" at bounding box center [352, 165] width 11 height 13
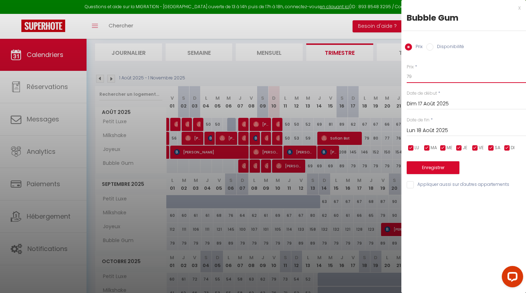
click at [409, 77] on input "79" at bounding box center [465, 76] width 119 height 13
click at [441, 168] on button "Enregistrer" at bounding box center [432, 167] width 53 height 13
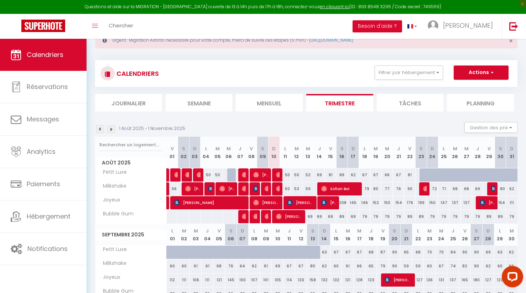
scroll to position [0, 0]
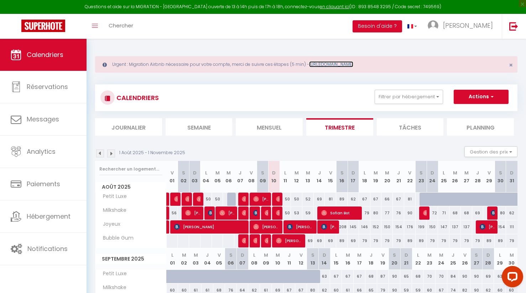
click at [341, 63] on link "https://superhote.com/migration-airbnb" at bounding box center [331, 64] width 44 height 6
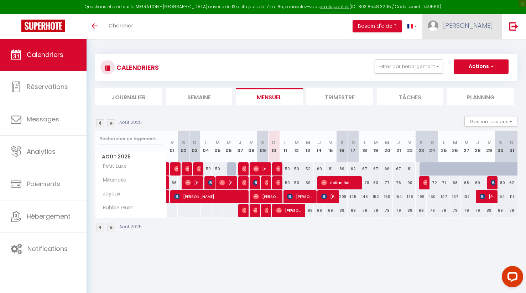
click at [470, 25] on span "[PERSON_NAME]" at bounding box center [468, 25] width 50 height 9
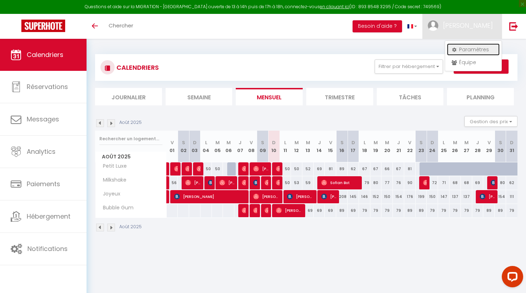
click at [470, 48] on link "Paramètres" at bounding box center [473, 49] width 53 height 12
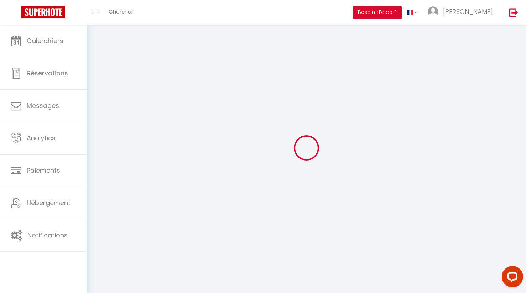
select select
type input "[PERSON_NAME]"
type input "Ghenassia"
type input "0686832057"
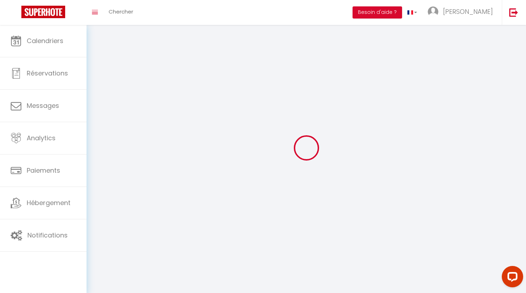
type input "35 Route De Vaugirard"
type input "92190"
type input "Meudon"
type input "3zuSV254hsz8YDsNBDmIwr5ks"
type input "Sp7t6ZqlldzOmdmKdeKDa5ntw"
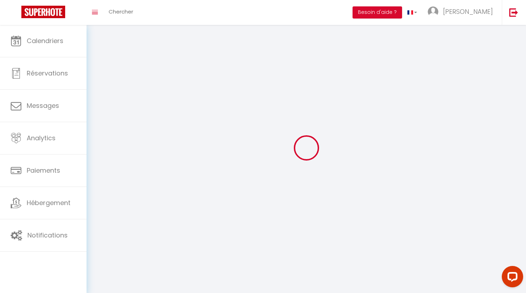
type input "https://app.superhote.com/#/get-available-rentals/Sp7t6ZqlldzOmdmKdeKDa5ntw"
type input "3zuSV254hsz8YDsNBDmIwr5ks"
type input "Sp7t6ZqlldzOmdmKdeKDa5ntw"
type input "https://app.superhote.com/#/get-available-rentals/Sp7t6ZqlldzOmdmKdeKDa5ntw"
select select "28"
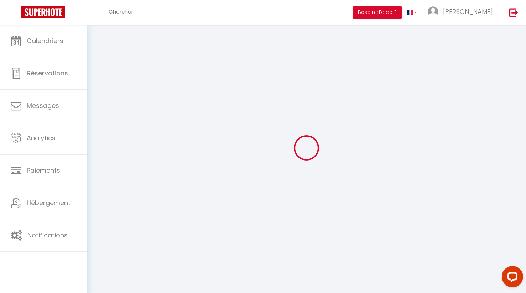
select select "fr"
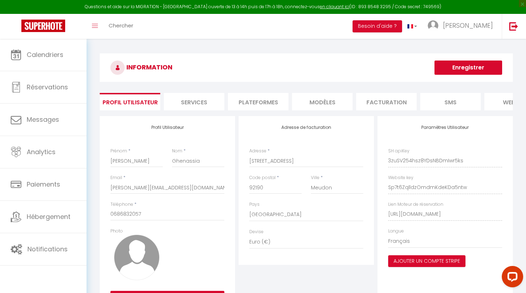
click at [258, 104] on li "Plateformes" at bounding box center [258, 101] width 60 height 17
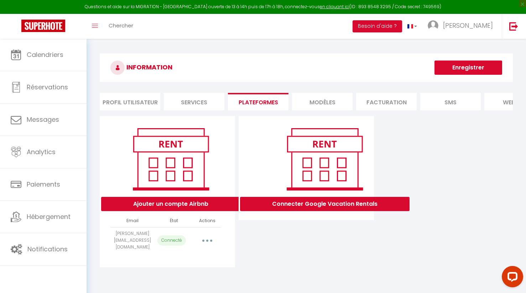
click at [204, 237] on button "button" at bounding box center [207, 240] width 20 height 11
click at [190, 279] on link "Reconnecter le compte" at bounding box center [175, 282] width 79 height 12
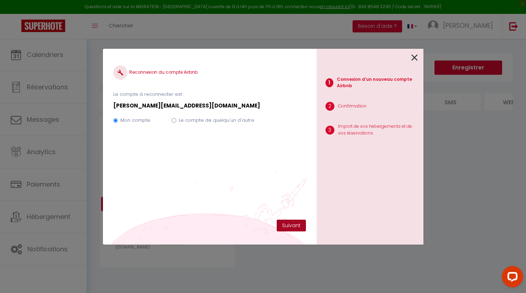
click at [292, 226] on button "Suivant" at bounding box center [291, 226] width 29 height 12
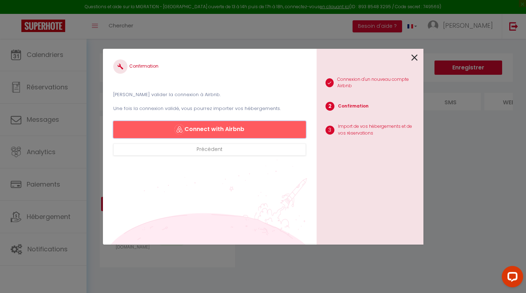
click at [222, 131] on button "Connect with Airbnb" at bounding box center [209, 129] width 192 height 17
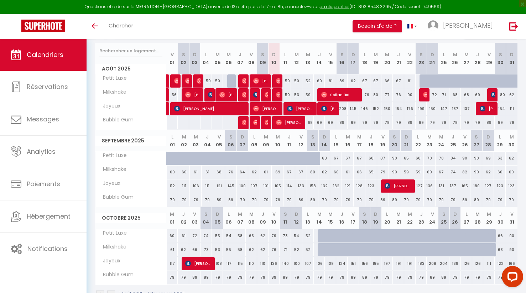
scroll to position [50, 0]
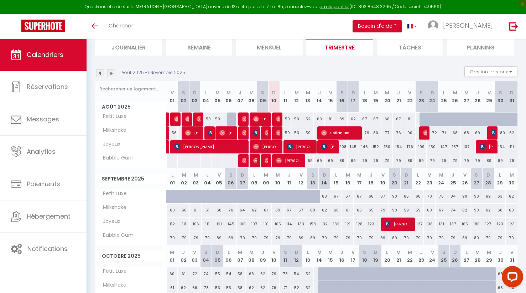
click at [112, 76] on img at bounding box center [111, 73] width 8 height 8
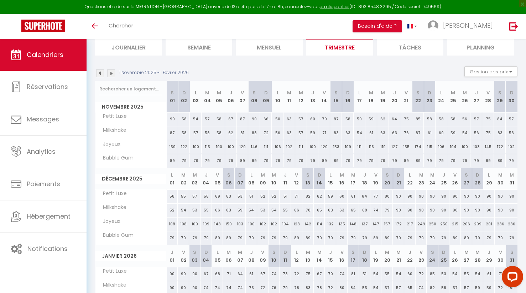
click at [112, 76] on img at bounding box center [111, 73] width 8 height 8
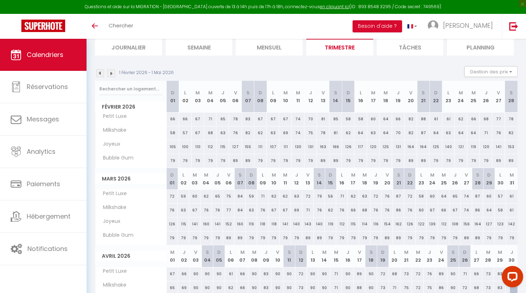
click at [112, 76] on img at bounding box center [111, 73] width 8 height 8
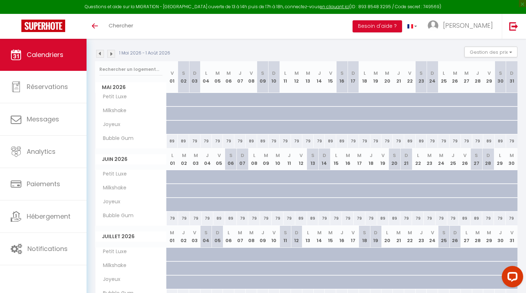
scroll to position [68, 0]
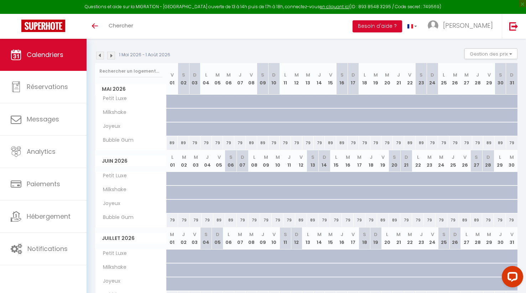
click at [110, 54] on img at bounding box center [111, 56] width 8 height 8
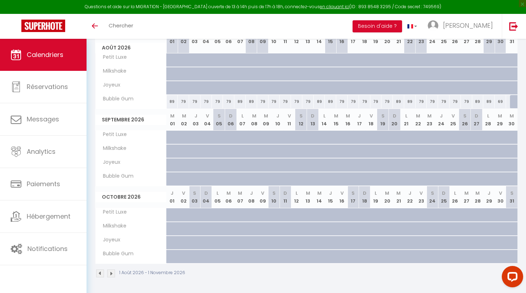
scroll to position [0, 0]
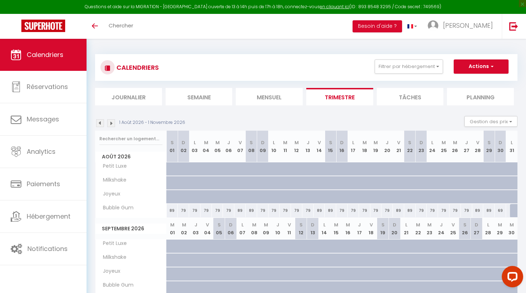
click at [100, 120] on img at bounding box center [100, 123] width 8 height 8
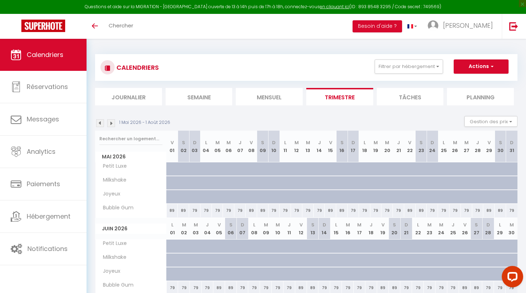
click at [100, 121] on img at bounding box center [100, 123] width 8 height 8
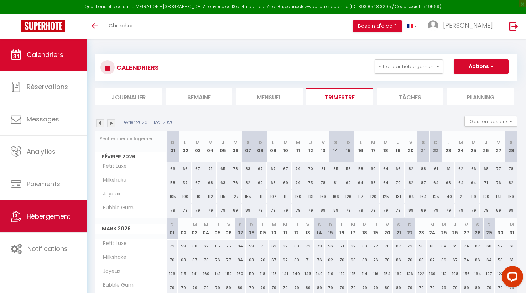
click at [52, 216] on span "Hébergement" at bounding box center [49, 216] width 44 height 9
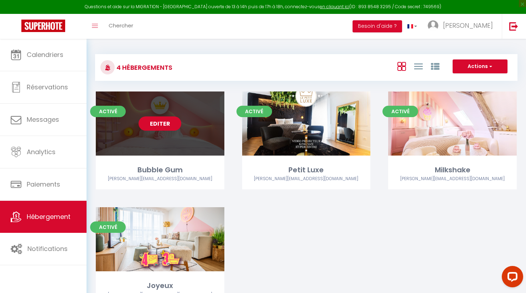
click at [165, 126] on link "Editer" at bounding box center [159, 123] width 43 height 14
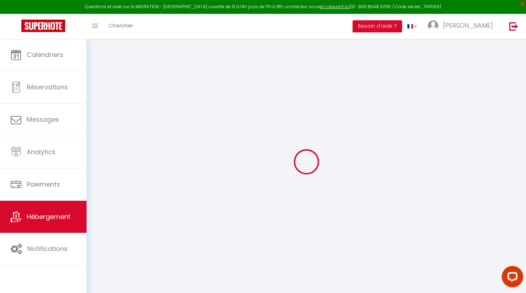
select select
checkbox input "false"
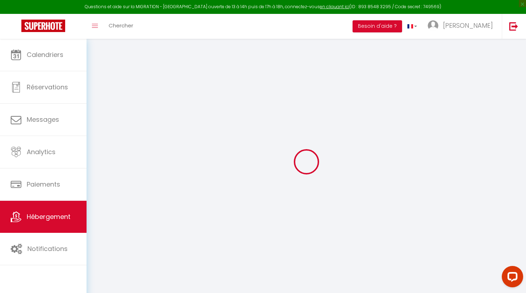
checkbox input "false"
select select "16:00"
select select "23:45"
select select "10:00"
select select "30"
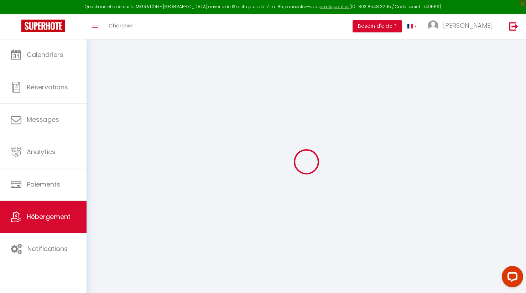
select select "120"
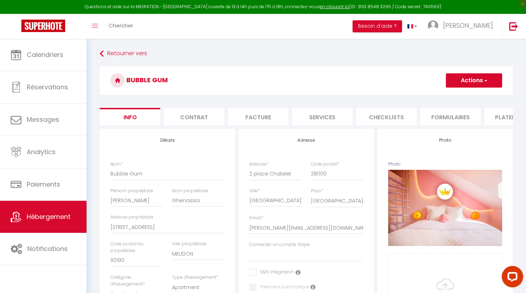
select select
checkbox input "false"
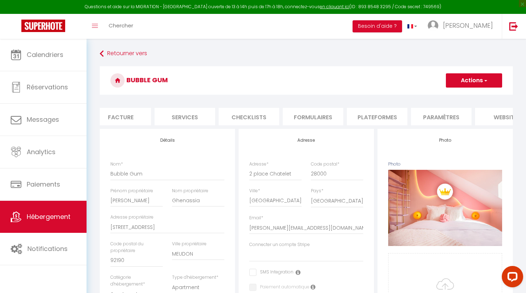
scroll to position [0, 150]
click at [179, 115] on li "Services" at bounding box center [172, 116] width 60 height 17
select select
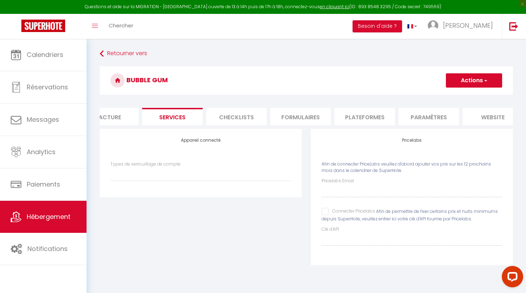
click at [323, 211] on input "Connecter Pricelabs" at bounding box center [347, 211] width 53 height 7
checkbox input "true"
select select
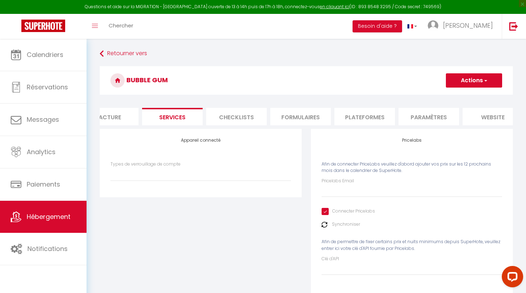
click at [338, 225] on label "Synchroniser" at bounding box center [346, 224] width 28 height 7
click at [344, 192] on input "Pricelabs Email" at bounding box center [411, 190] width 180 height 13
type input "d"
select select
type input "de"
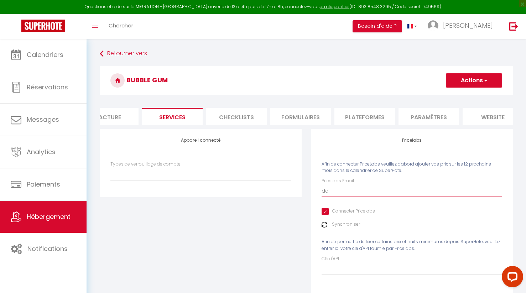
select select
type input "del"
select select
type input "delp"
select select
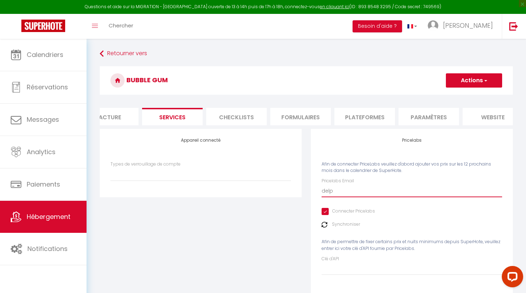
type input "delph"
select select
type input "delphi"
select select
type input "delphin"
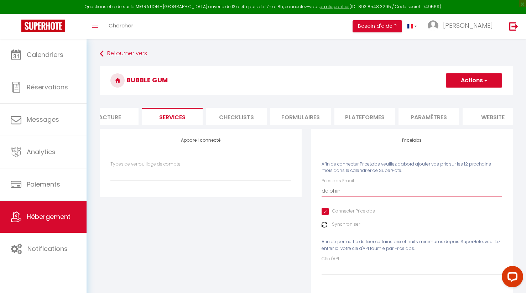
select select
type input "[PERSON_NAME]"
select select
type input "[PERSON_NAME]."
select select
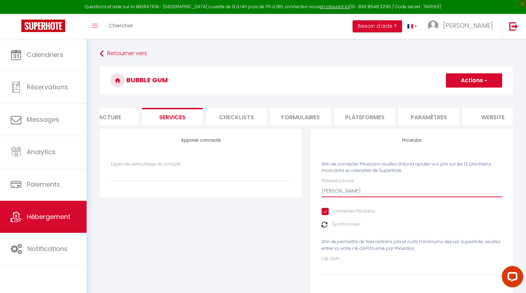
type input "[PERSON_NAME].g"
select select
type input "[PERSON_NAME][DOMAIN_NAME]"
select select
type input "[PERSON_NAME].ghe"
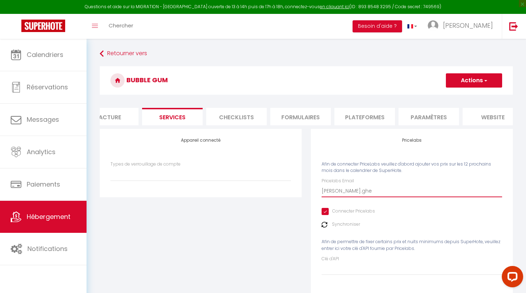
select select
type input "[PERSON_NAME].ghe@"
select select
type input "[PERSON_NAME].ghe@g"
select select
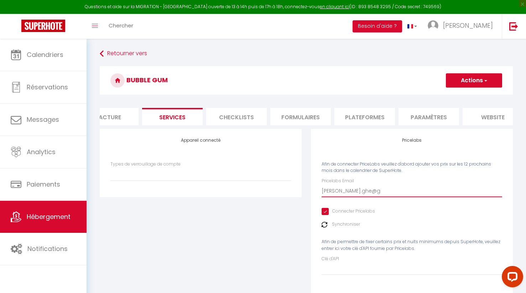
type input "[PERSON_NAME].ghe@gm"
select select
type input "[PERSON_NAME].ghe@gma"
select select
type input "[PERSON_NAME].ghe@gmai"
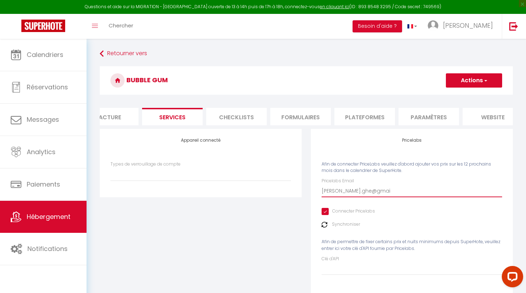
select select
type input "[PERSON_NAME][EMAIL_ADDRESS]"
select select
type input "[PERSON_NAME][EMAIL_ADDRESS]."
select select
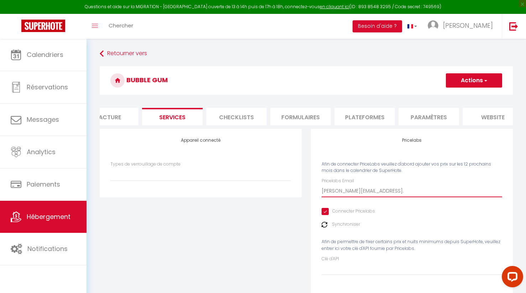
type input "[PERSON_NAME].ghe@gmail.c"
select select
type input "[PERSON_NAME][EMAIL_ADDRESS][DOMAIN_NAME]"
select select
type input "[PERSON_NAME][EMAIL_ADDRESS][DOMAIN_NAME]"
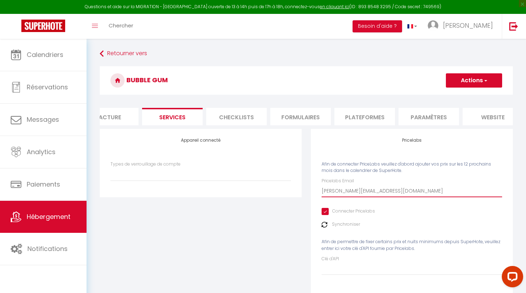
select select
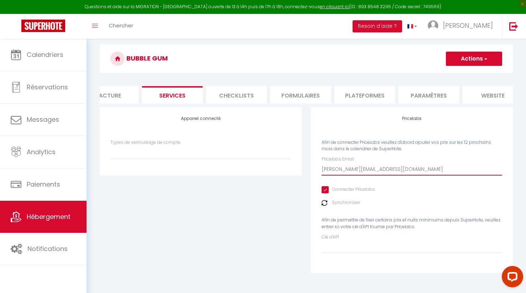
scroll to position [39, 0]
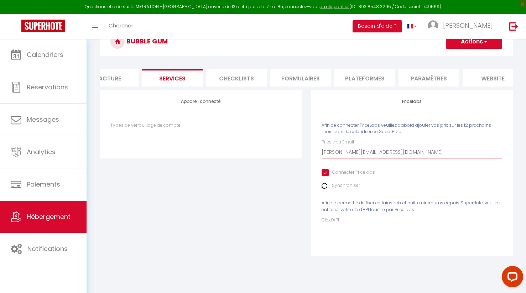
type input "[PERSON_NAME][EMAIL_ADDRESS][DOMAIN_NAME]"
click at [373, 231] on input "Clé d'API" at bounding box center [411, 229] width 180 height 13
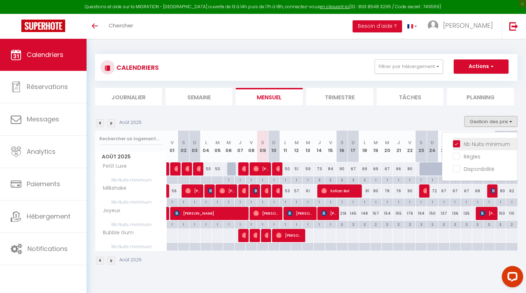
click at [457, 140] on input "Nb Nuits minimum" at bounding box center [485, 143] width 64 height 7
checkbox input "false"
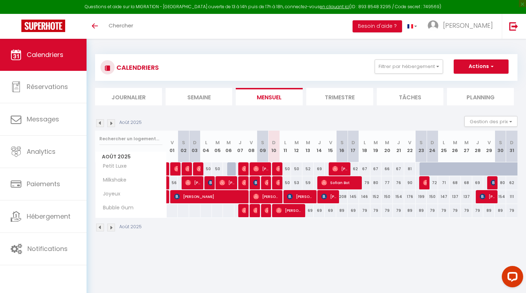
click at [410, 168] on div "81" at bounding box center [409, 168] width 11 height 13
type input "81"
type input "Ven 22 Août 2025"
type input "Sam 23 Août 2025"
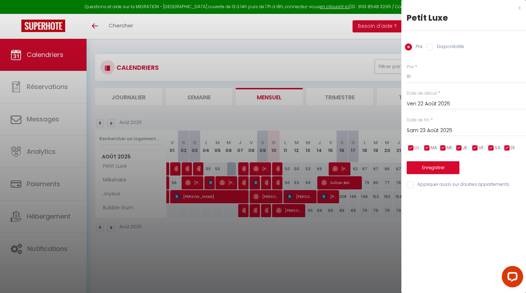
click at [436, 48] on label "Disponibilité" at bounding box center [448, 47] width 31 height 8
click at [433, 48] on input "Disponibilité" at bounding box center [429, 46] width 7 height 7
radio input "true"
radio input "false"
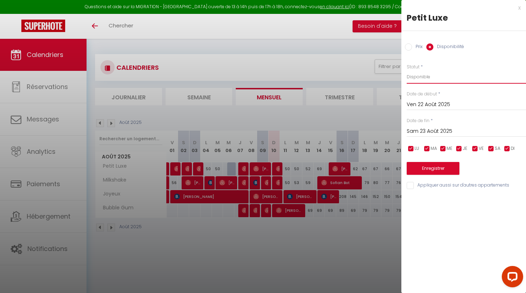
click at [420, 79] on select "Disponible Indisponible" at bounding box center [465, 77] width 119 height 14
select select "0"
click at [428, 171] on button "Enregistrer" at bounding box center [432, 168] width 53 height 13
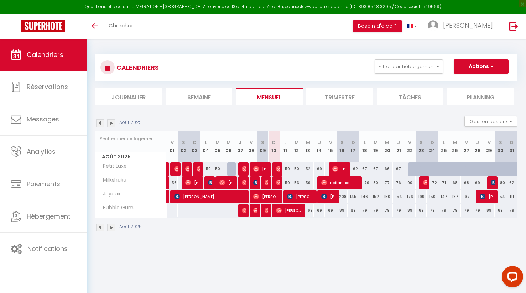
click at [512, 170] on div at bounding box center [515, 173] width 11 height 14
select select "1"
type input "Dim 31 Août 2025"
type input "Lun 01 Septembre 2025"
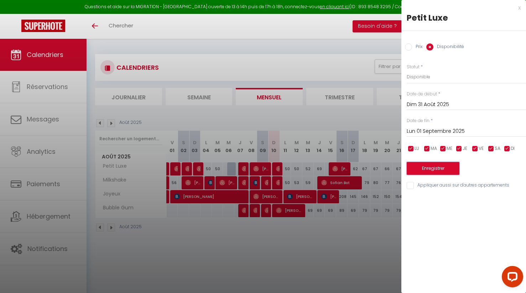
click at [432, 170] on button "Enregistrer" at bounding box center [432, 168] width 53 height 13
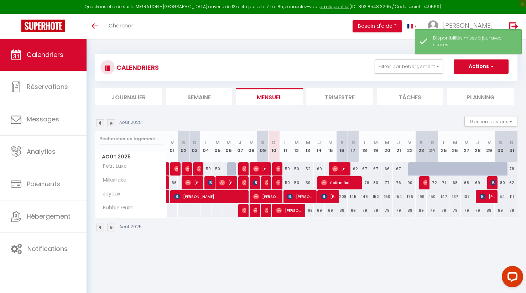
click at [345, 98] on li "Trimestre" at bounding box center [339, 96] width 67 height 17
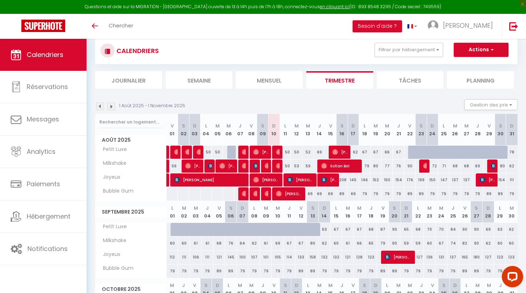
scroll to position [24, 0]
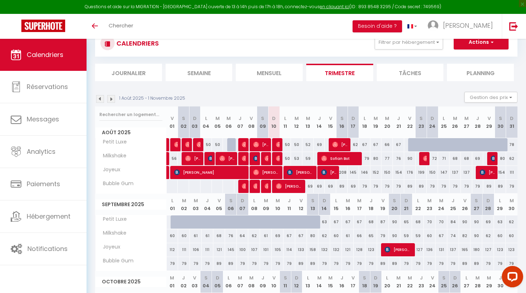
click at [231, 221] on div at bounding box center [235, 226] width 12 height 14
select select "1"
type input "Sam 06 Septembre 2025"
type input "Dim 07 Septembre 2025"
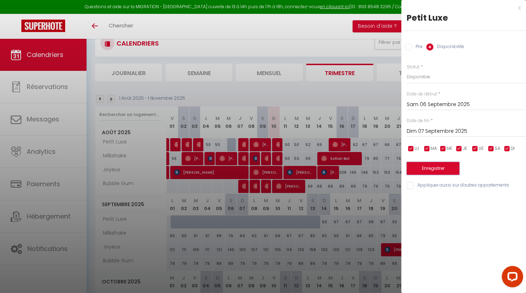
click at [430, 167] on button "Enregistrer" at bounding box center [432, 168] width 53 height 13
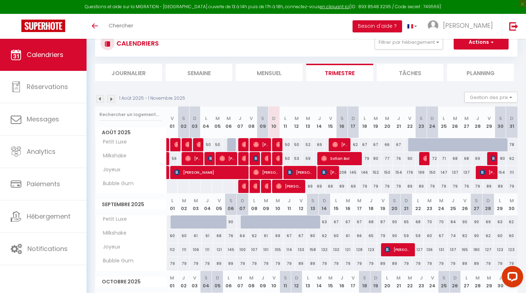
click at [314, 222] on div at bounding box center [317, 226] width 12 height 14
select select "1"
type input "Sam 13 Septembre 2025"
type input "Dim 14 Septembre 2025"
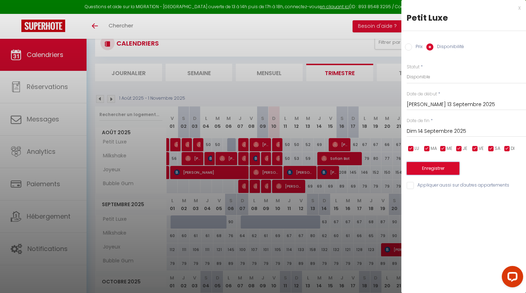
click at [431, 169] on button "Enregistrer" at bounding box center [432, 168] width 53 height 13
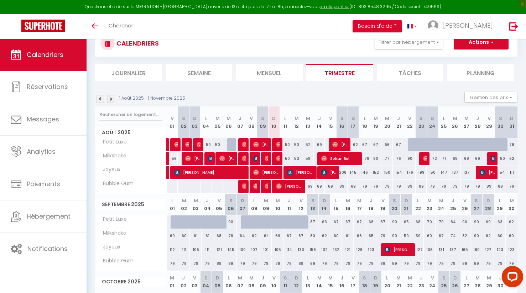
click at [501, 144] on div at bounding box center [504, 149] width 11 height 14
select select "1"
type input "Sam 30 Août 2025"
type input "Dim 31 Août 2025"
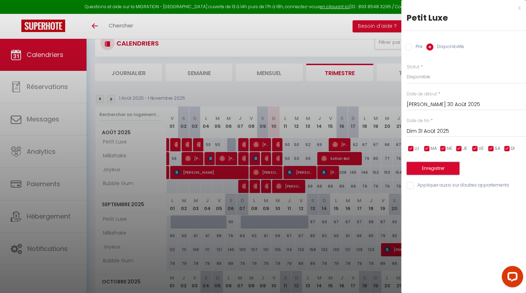
click at [435, 168] on button "Enregistrer" at bounding box center [432, 168] width 53 height 13
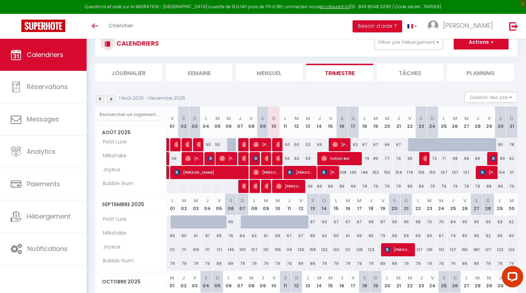
click at [243, 222] on div at bounding box center [247, 222] width 12 height 14
select select "1"
type input "Dim 07 Septembre 2025"
type input "Lun 08 Septembre 2025"
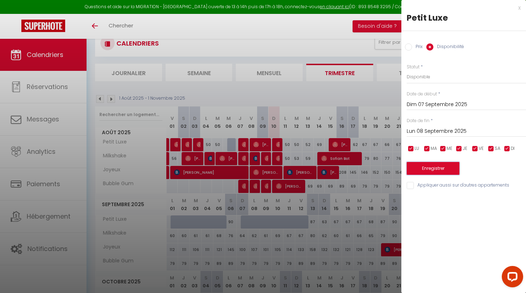
click at [437, 168] on button "Enregistrer" at bounding box center [432, 168] width 53 height 13
